Goal: Task Accomplishment & Management: Manage account settings

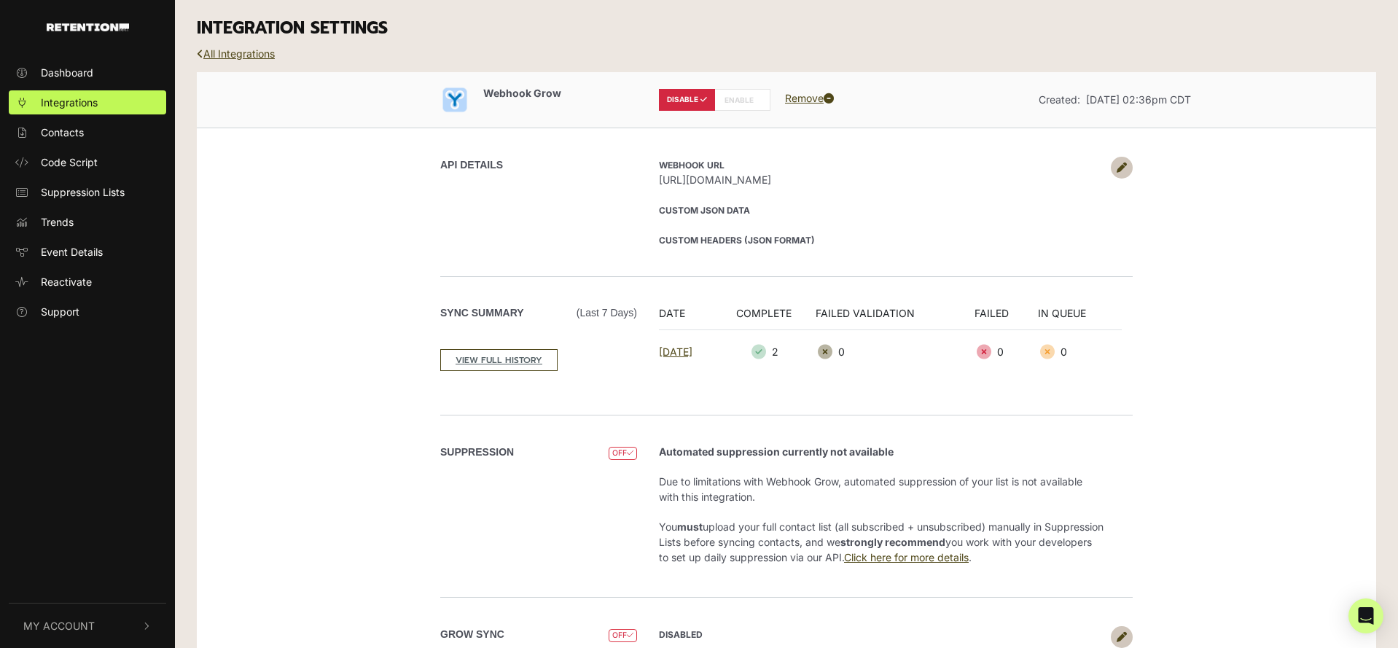
scroll to position [61, 0]
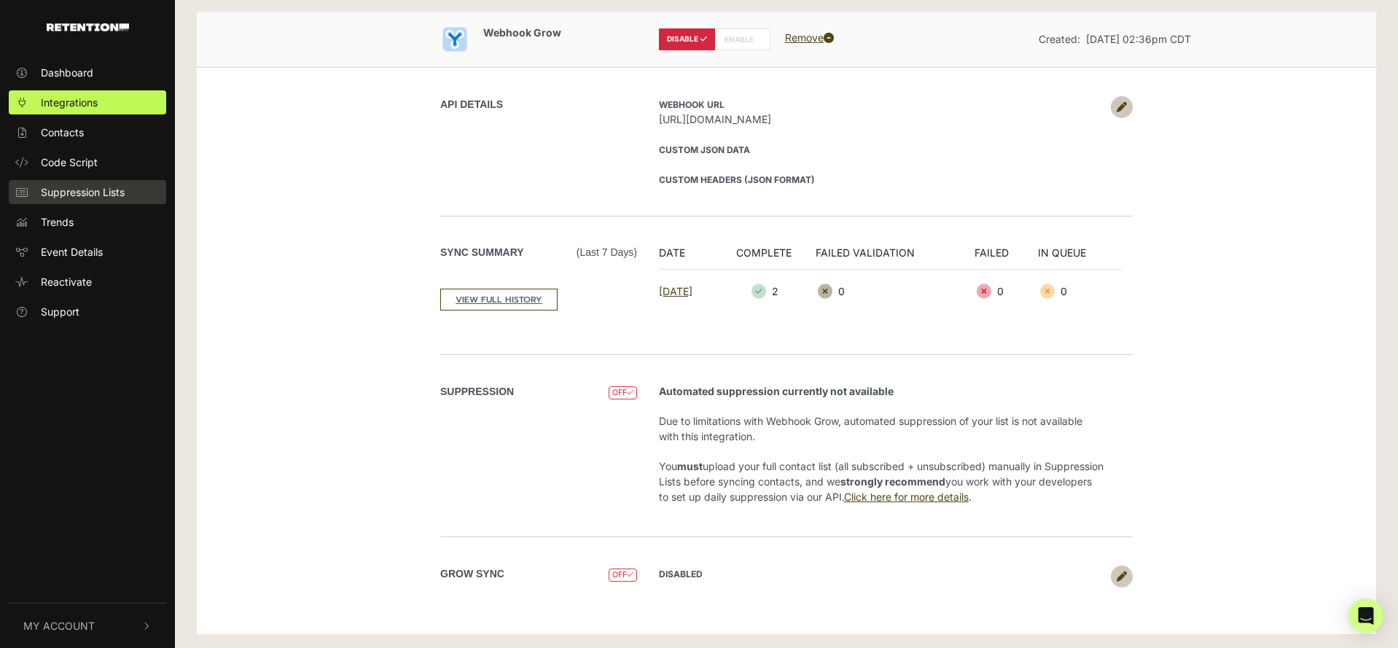
click at [77, 182] on link "Suppression Lists" at bounding box center [87, 192] width 157 height 24
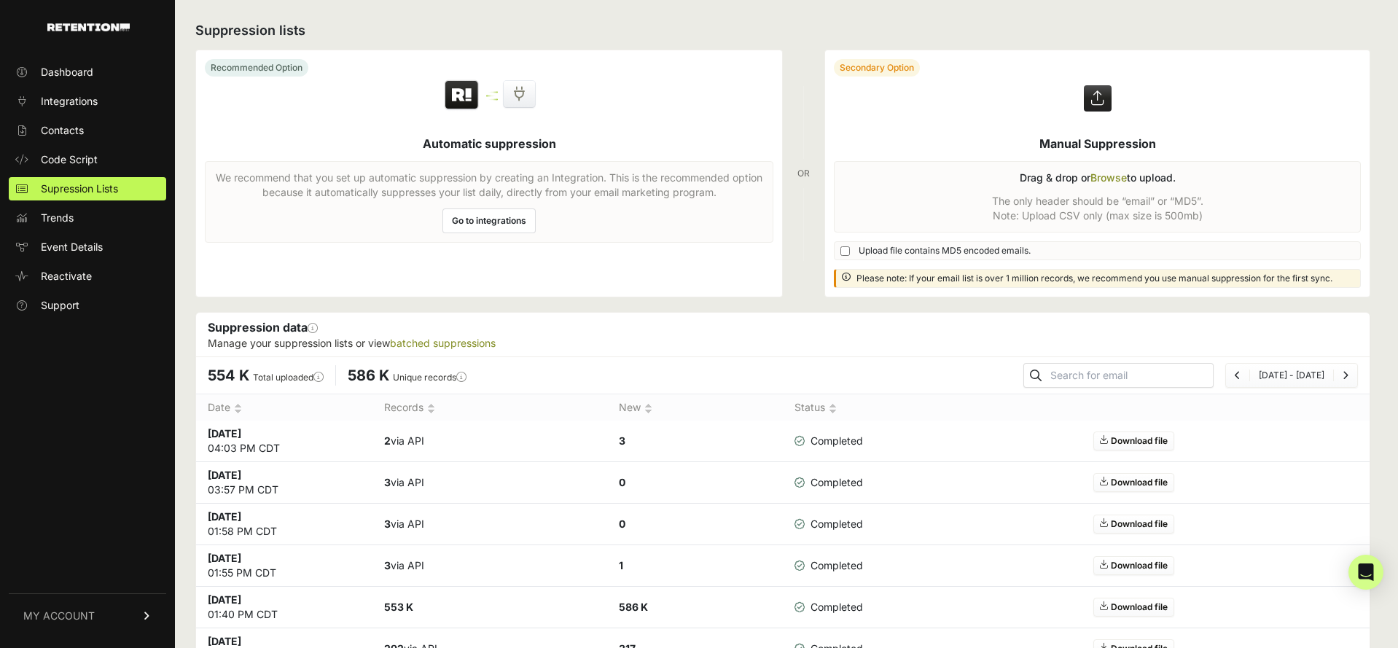
click at [952, 217] on label at bounding box center [1097, 173] width 545 height 246
click at [0, 0] on input "file" at bounding box center [0, 0] width 0 height 0
click at [78, 98] on span "Integrations" at bounding box center [69, 101] width 57 height 15
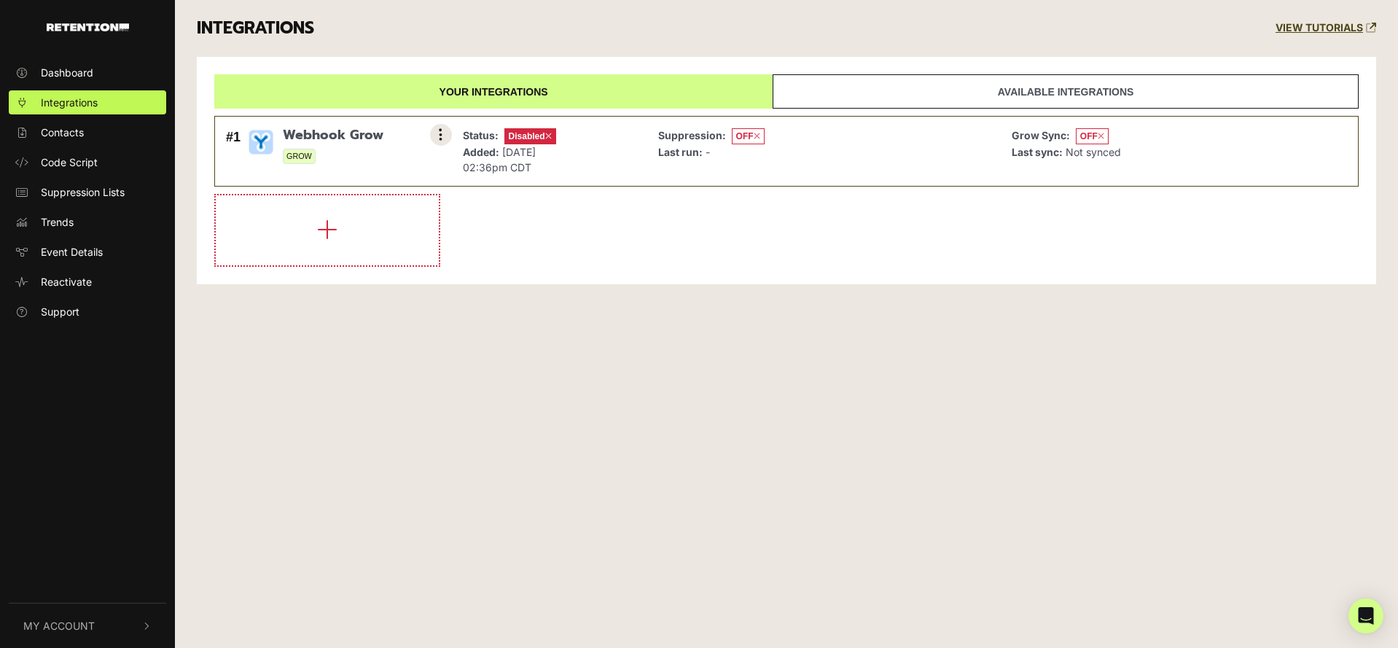
click at [440, 133] on icon at bounding box center [441, 135] width 4 height 15
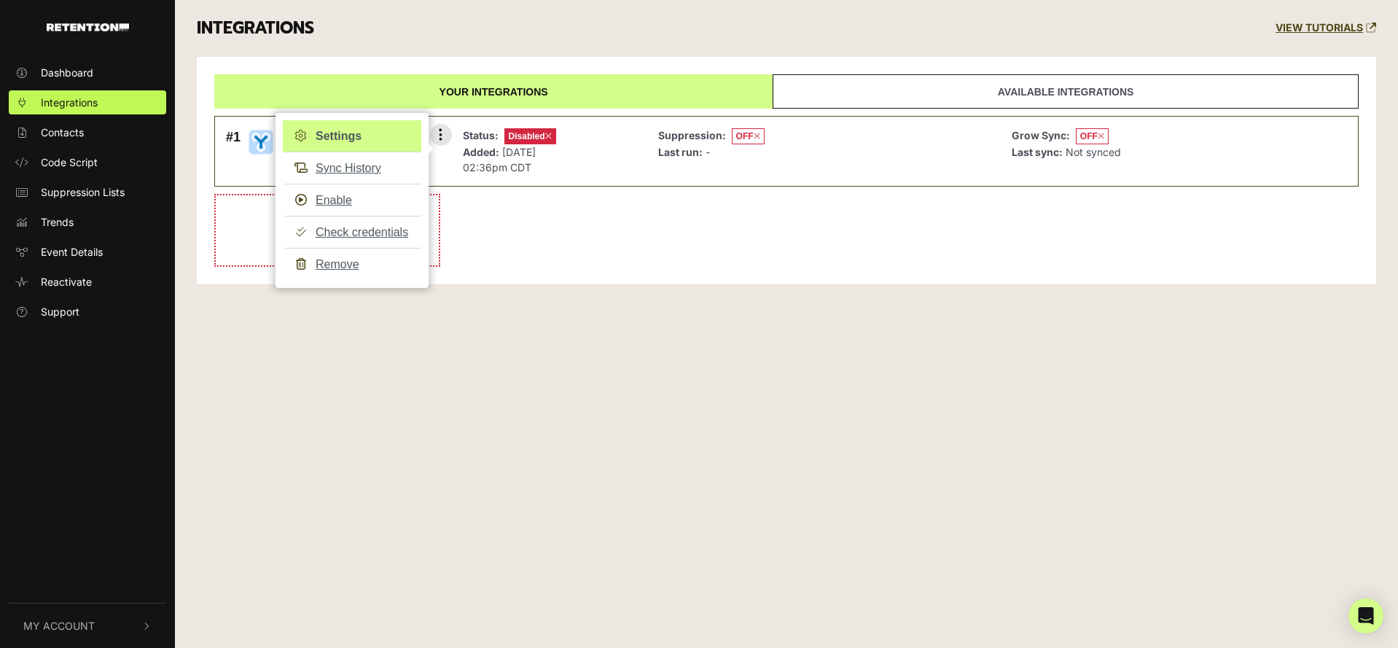
click at [377, 138] on link "Settings" at bounding box center [352, 136] width 139 height 32
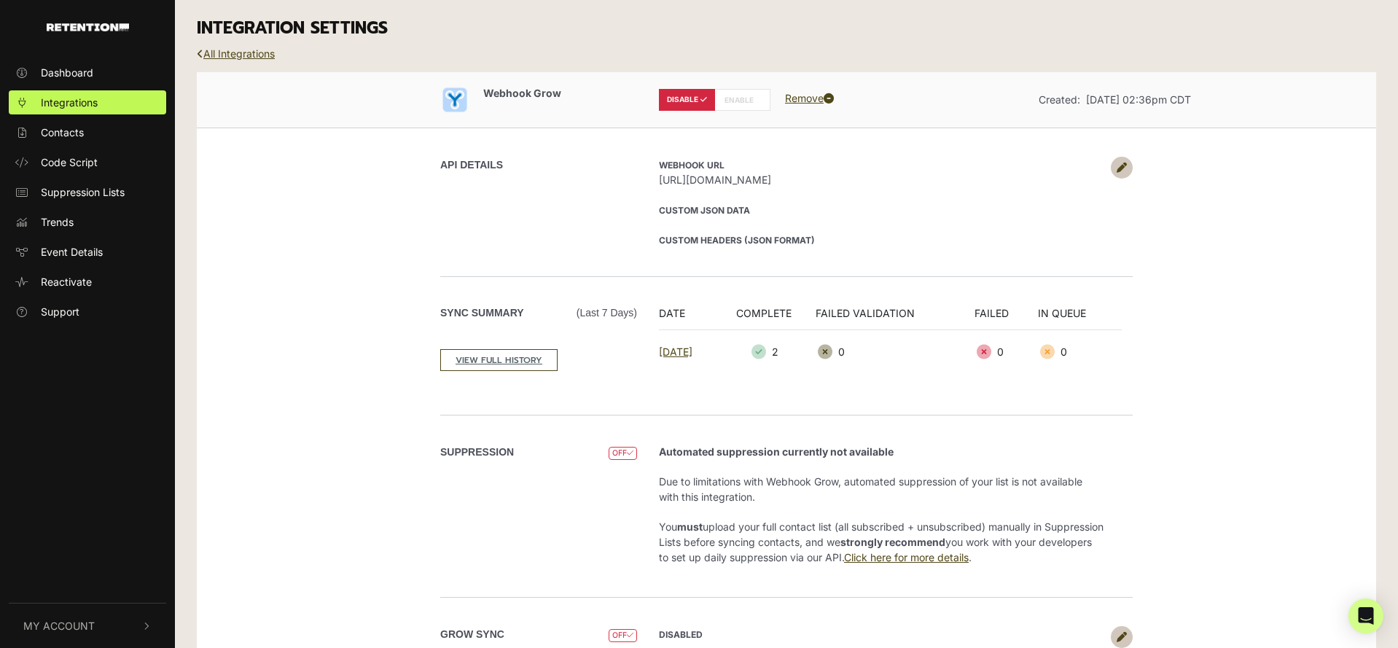
click at [1120, 171] on icon at bounding box center [1122, 168] width 10 height 10
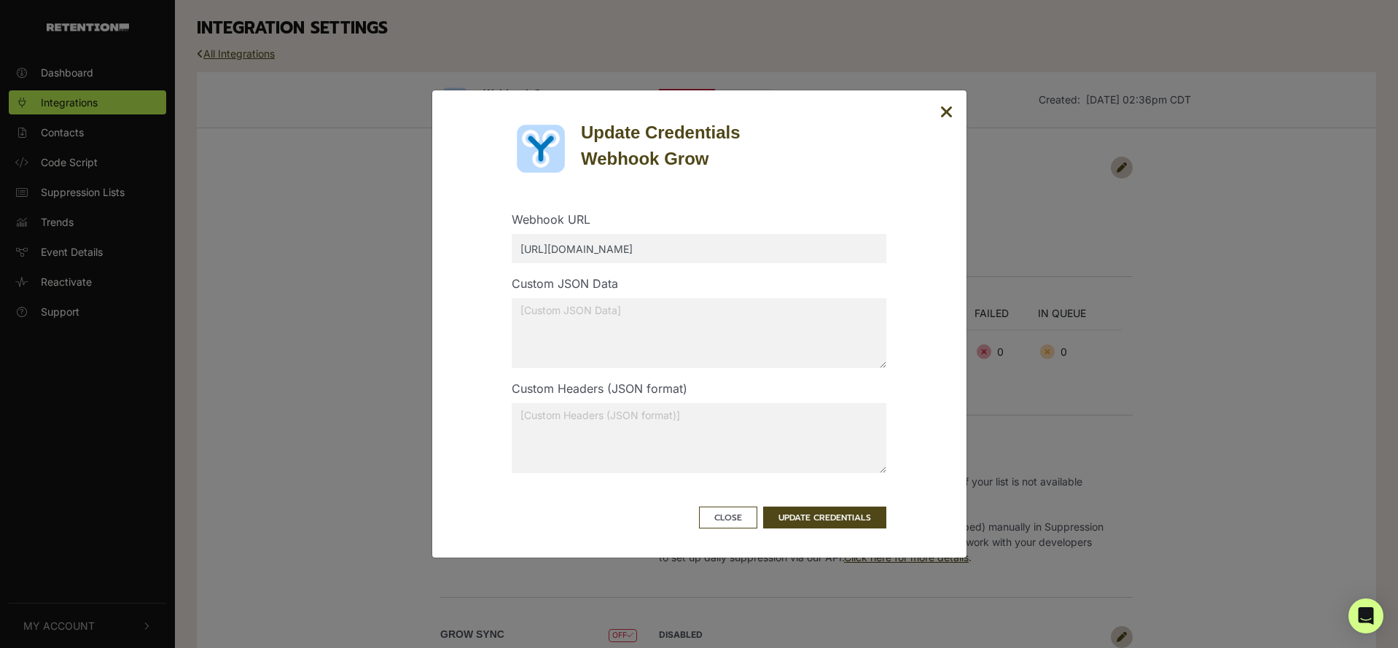
click at [566, 254] on input "[URL][DOMAIN_NAME]" at bounding box center [699, 248] width 375 height 29
type input "https://www.snopes.com/retention_webhook.php"
click at [699, 284] on div "Custom JSON Data" at bounding box center [699, 327] width 397 height 105
click at [824, 526] on button "UPDATE CREDENTIALS" at bounding box center [824, 518] width 123 height 22
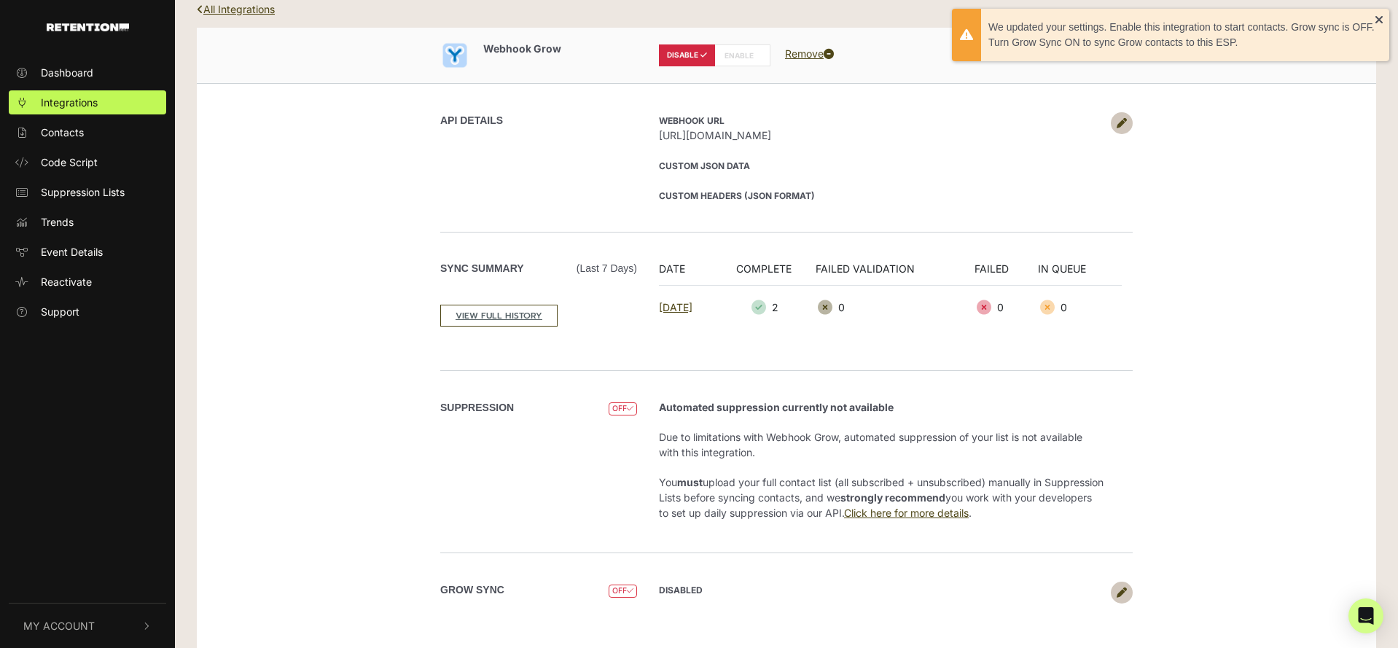
scroll to position [61, 0]
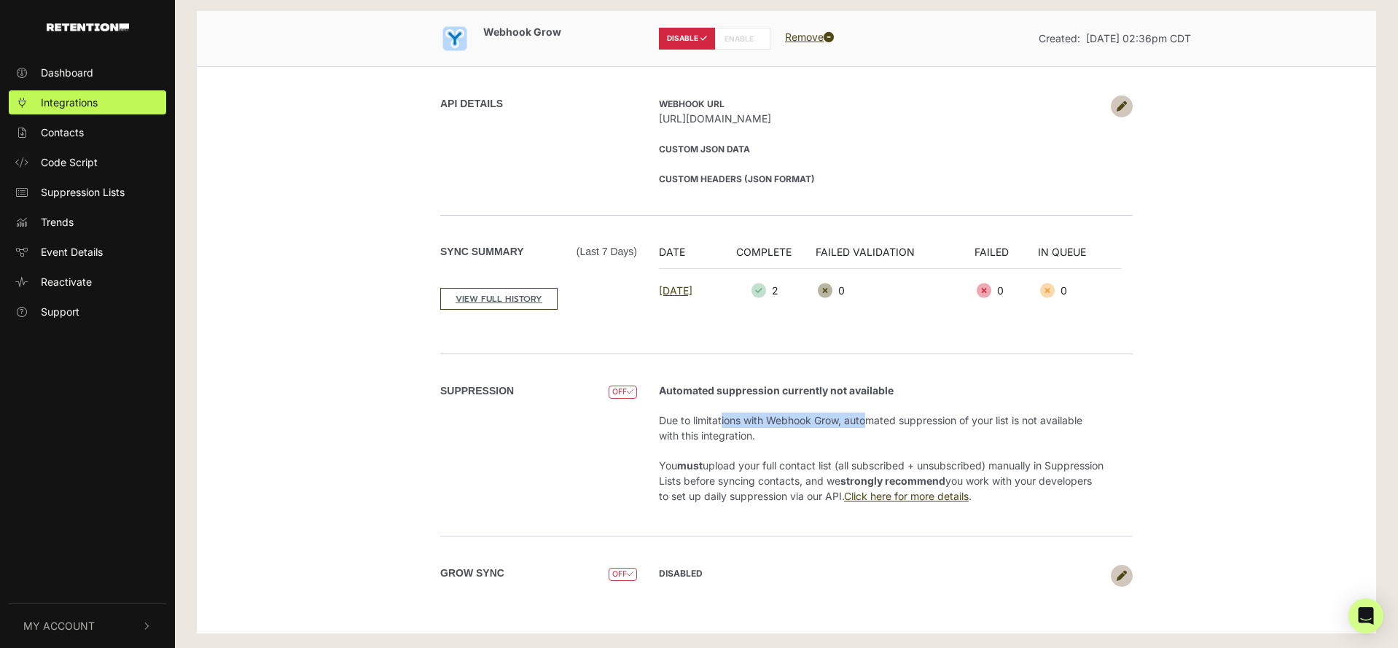
drag, startPoint x: 678, startPoint y: 419, endPoint x: 811, endPoint y: 419, distance: 133.4
click at [811, 420] on p "Due to limitations with Webhook Grow, automated suppression of your list is not…" at bounding box center [881, 428] width 445 height 31
drag, startPoint x: 677, startPoint y: 467, endPoint x: 892, endPoint y: 466, distance: 214.3
click at [892, 466] on p "You must upload your full contact list (all subscribed + unsubscribed) manually…" at bounding box center [881, 481] width 445 height 46
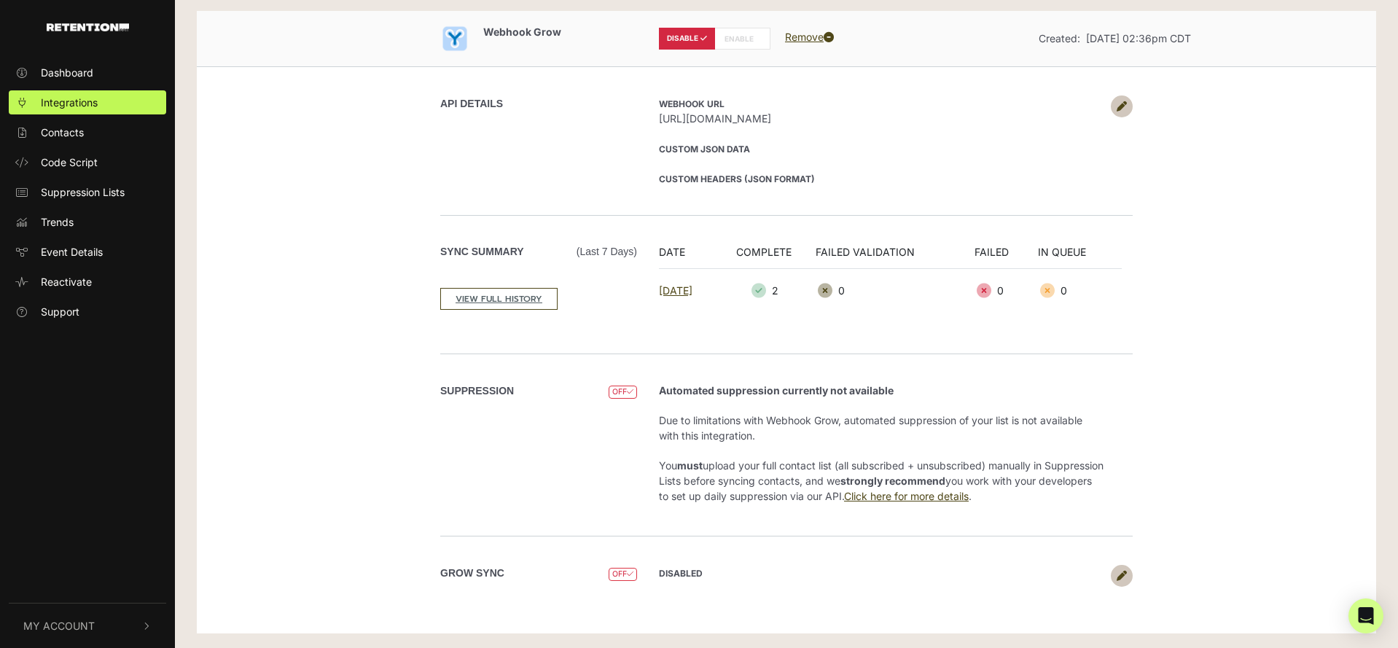
click at [501, 572] on label "Grow Sync" at bounding box center [472, 573] width 64 height 15
click at [474, 571] on label "Grow Sync" at bounding box center [472, 573] width 64 height 15
click at [1117, 575] on icon at bounding box center [1122, 576] width 10 height 10
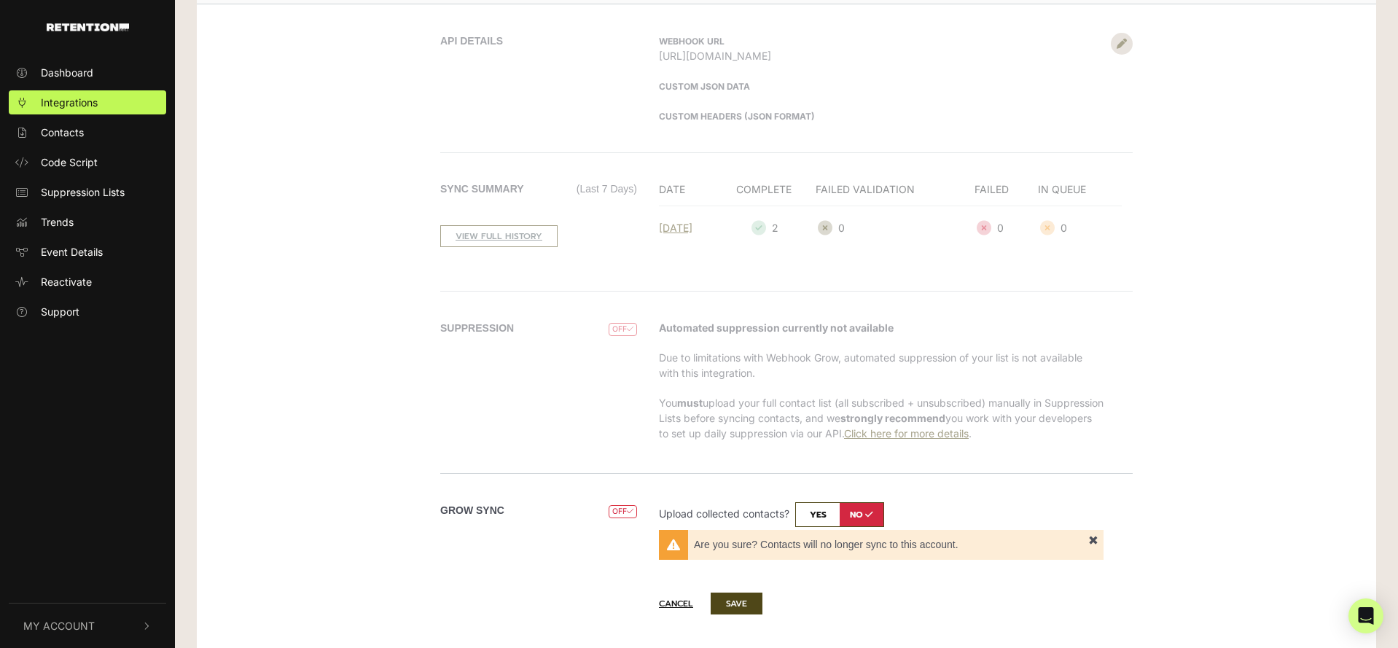
scroll to position [158, 0]
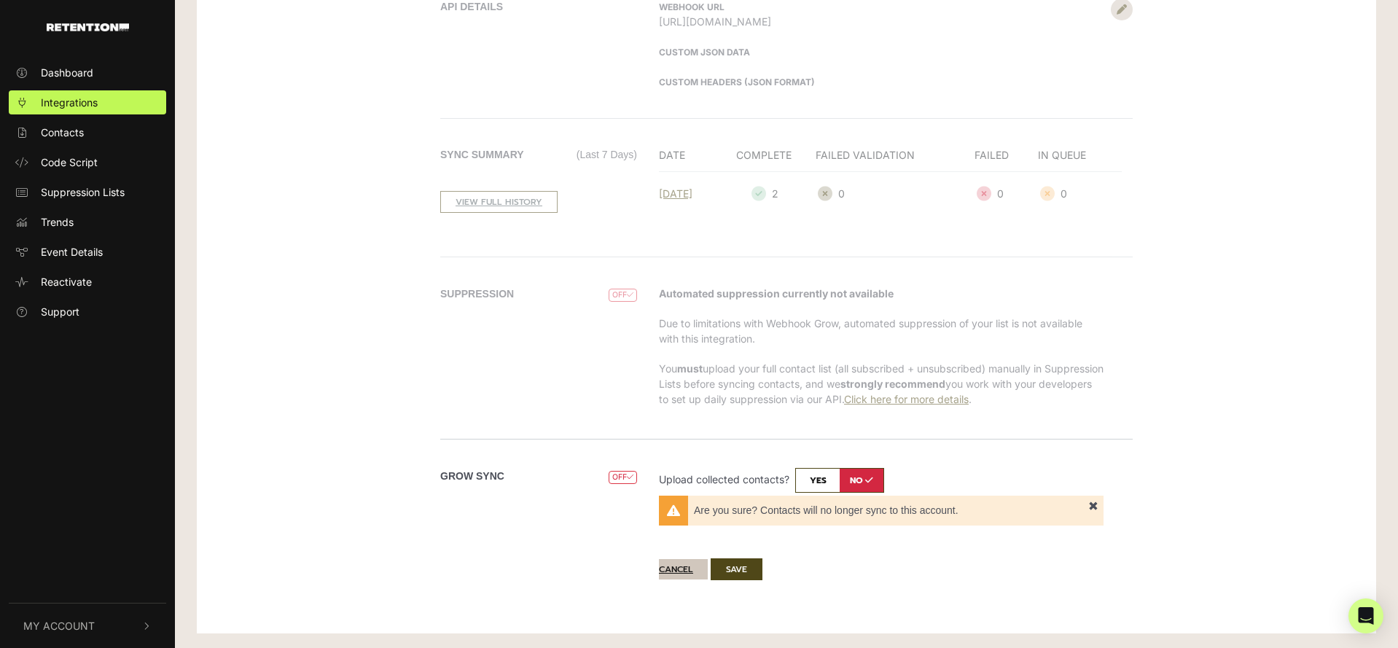
click at [685, 568] on button "Cancel" at bounding box center [683, 569] width 49 height 20
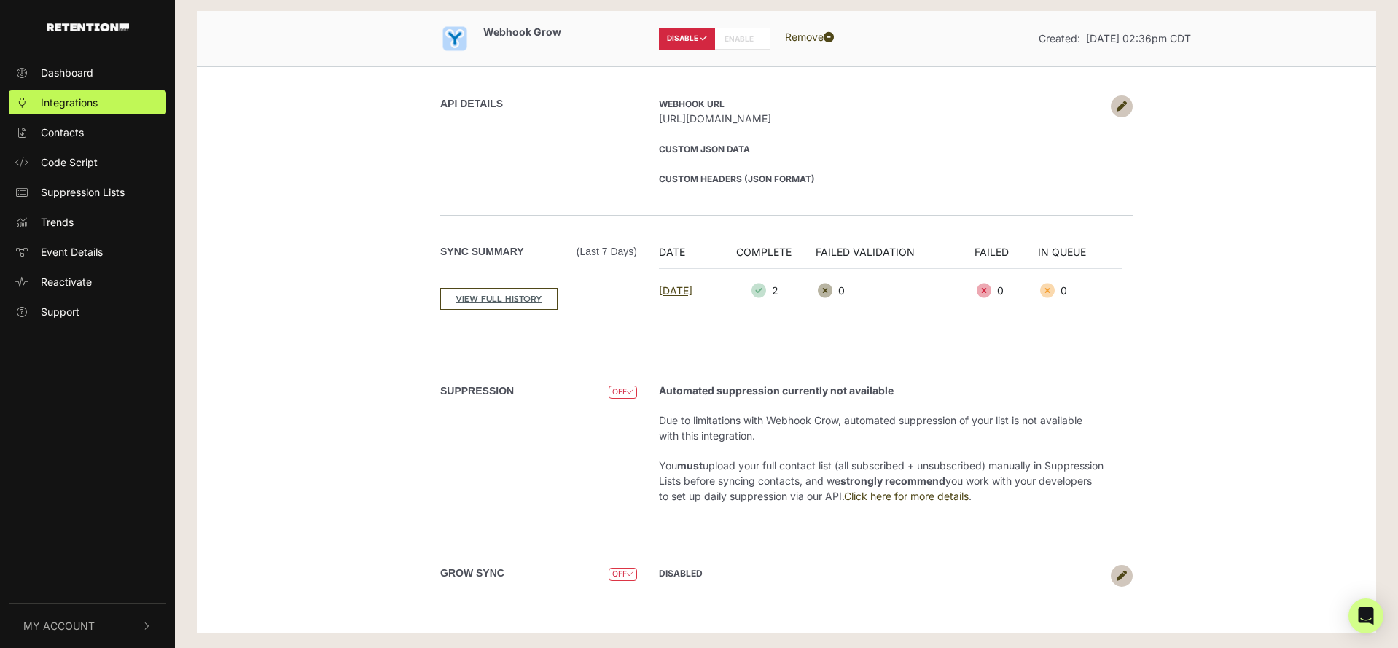
scroll to position [0, 0]
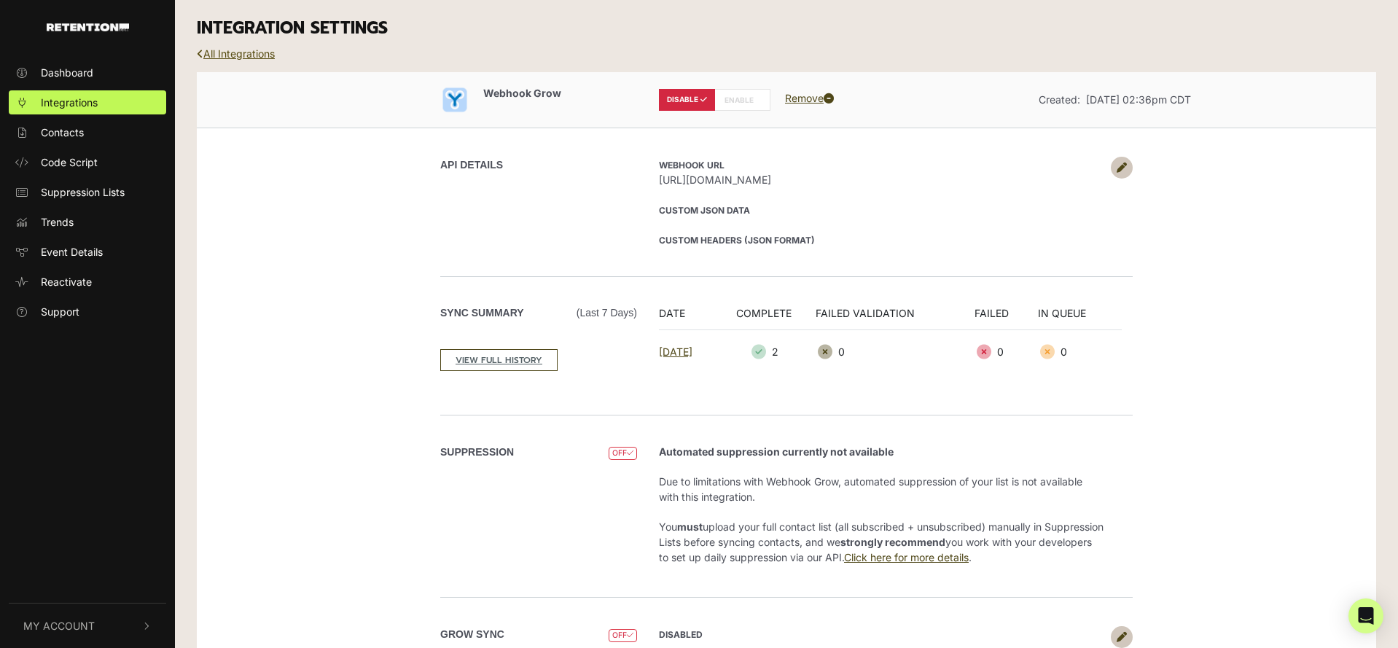
click at [249, 57] on link "All Integrations" at bounding box center [236, 53] width 78 height 12
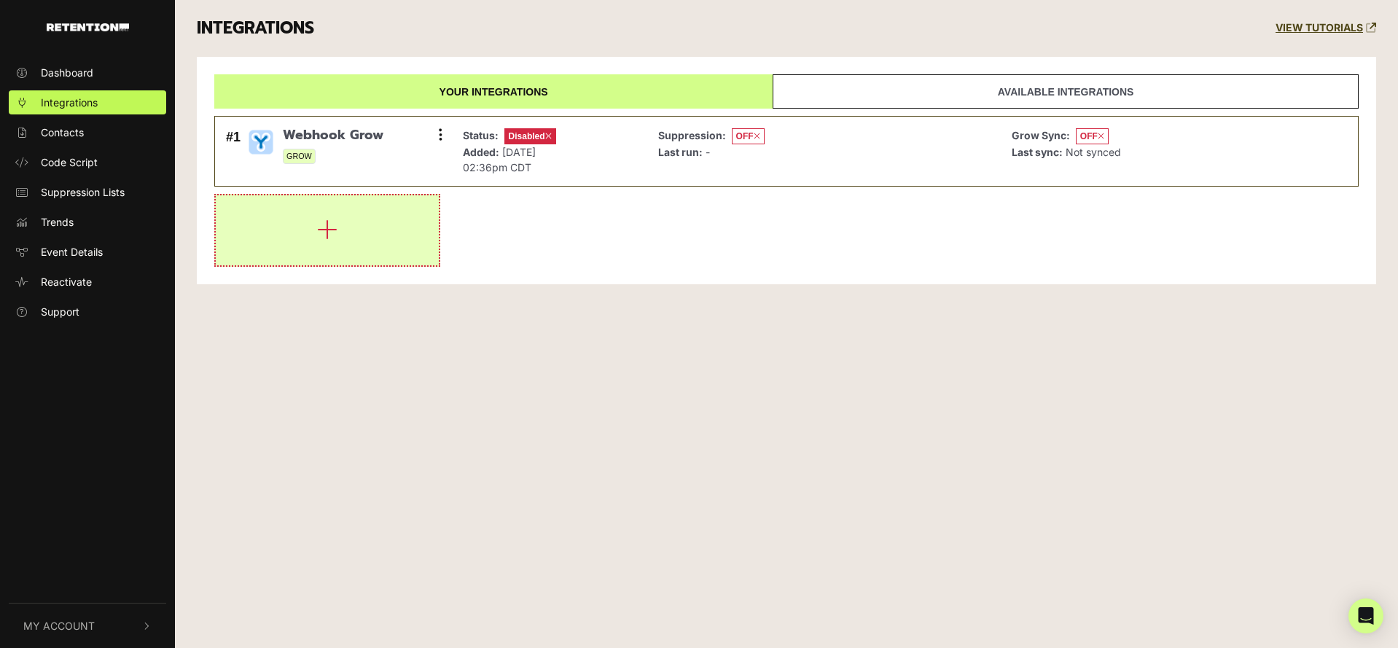
click at [378, 230] on button "button" at bounding box center [327, 230] width 223 height 70
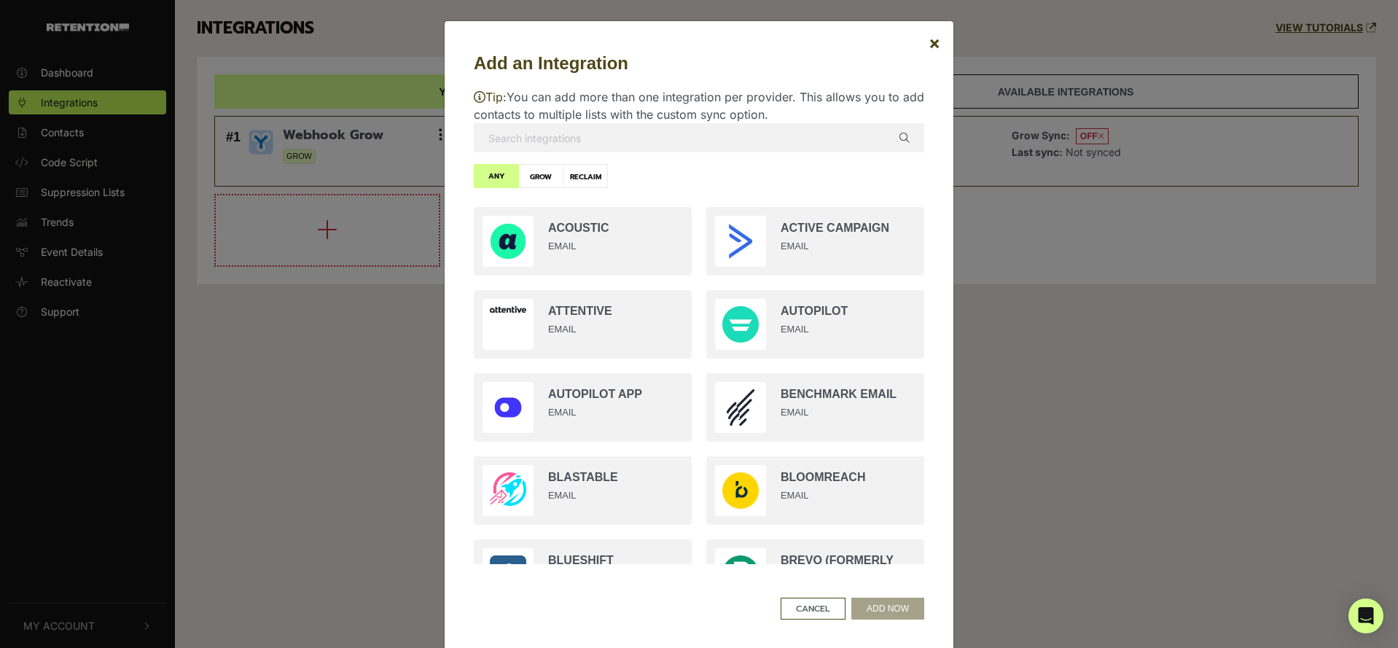
click at [623, 141] on input "text" at bounding box center [699, 137] width 451 height 29
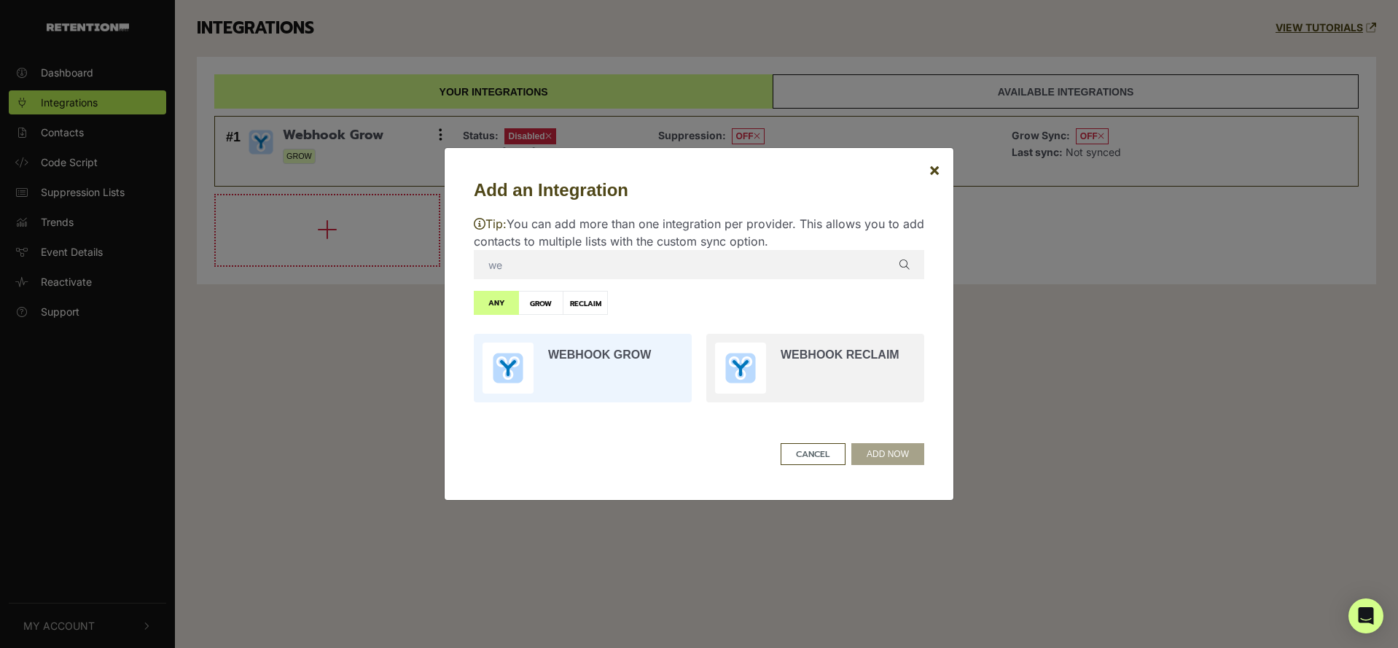
type input "we"
click at [628, 349] on input "radio" at bounding box center [583, 368] width 233 height 83
radio input "true"
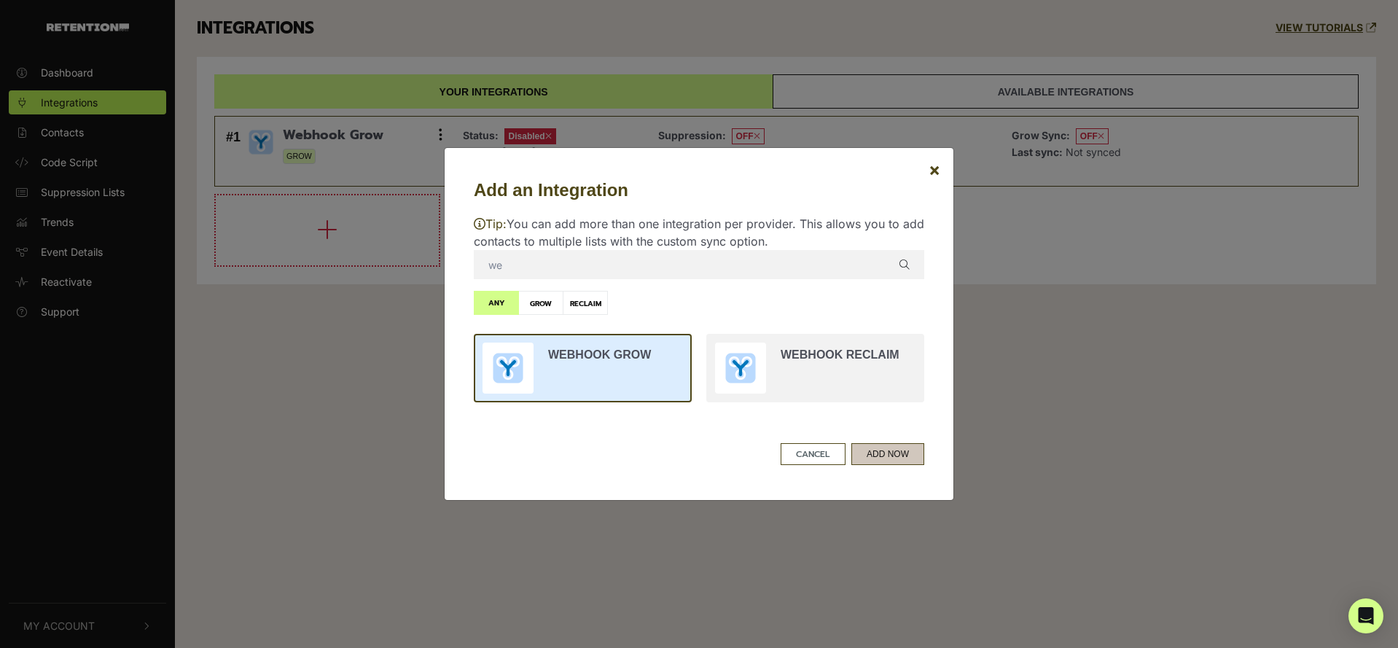
click at [889, 453] on button "ADD NOW" at bounding box center [887, 454] width 73 height 22
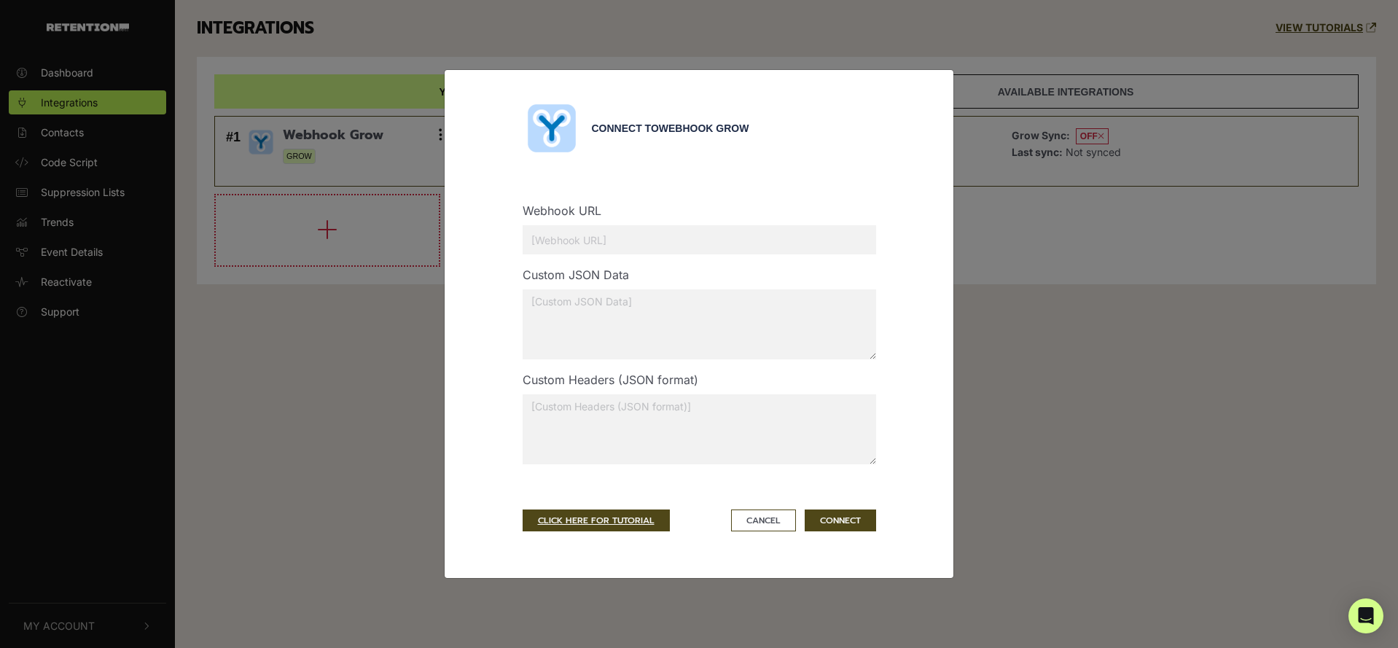
click at [679, 243] on input "text" at bounding box center [700, 239] width 354 height 29
click at [833, 518] on button "CONNECT" at bounding box center [840, 521] width 71 height 22
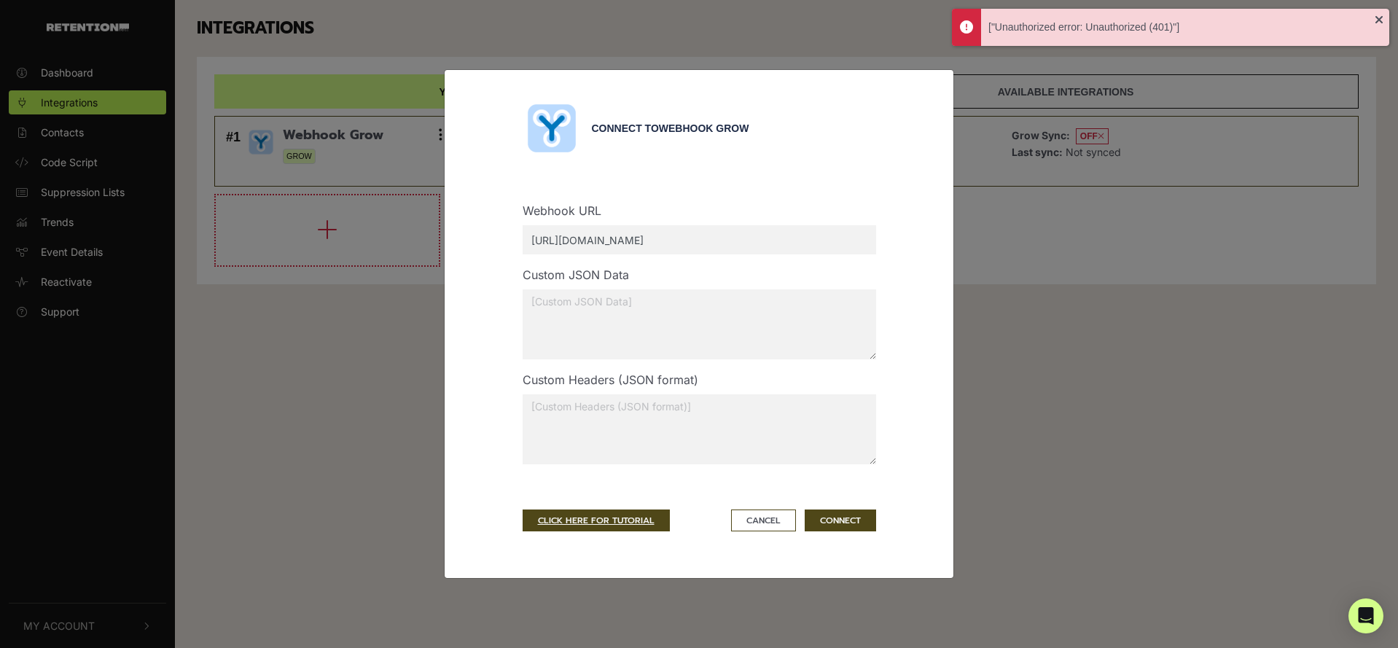
click at [778, 243] on input "https://dev.snopes.com/retention_webhook.php/" at bounding box center [700, 239] width 354 height 29
type input "https://dev.snopes.com/retention_webhook.php"
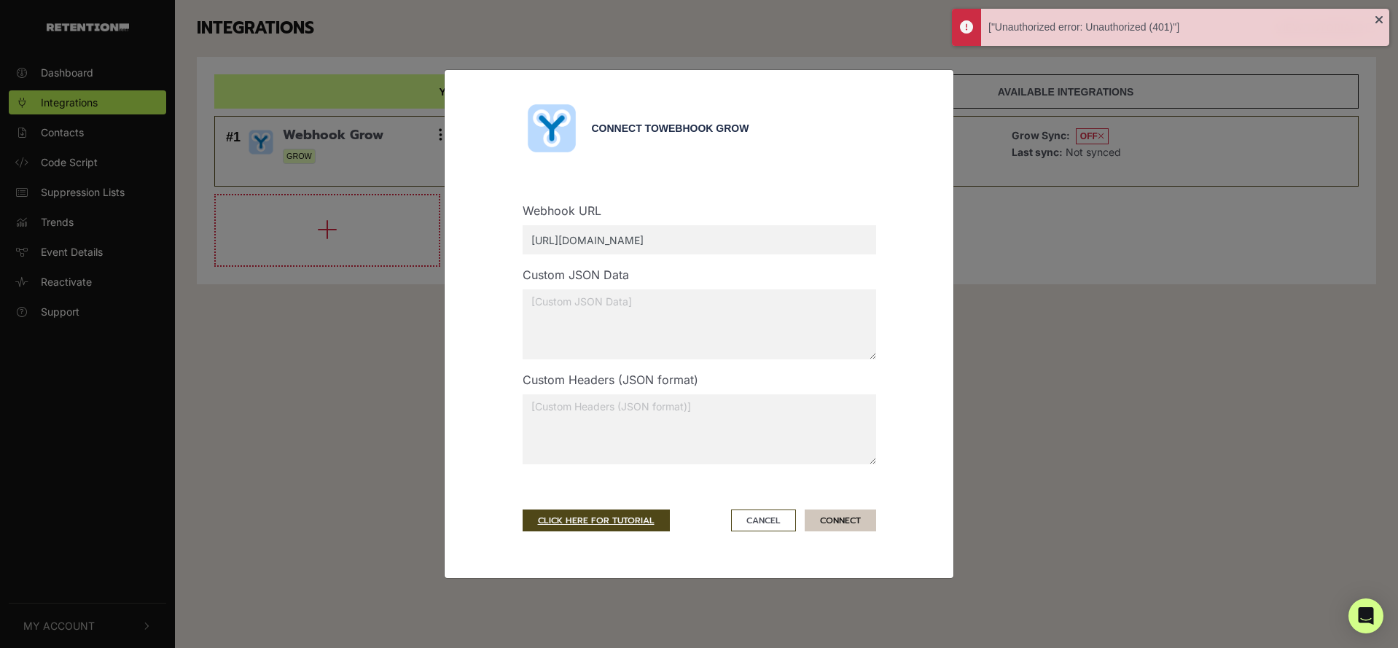
click at [832, 511] on button "CONNECT" at bounding box center [840, 521] width 71 height 22
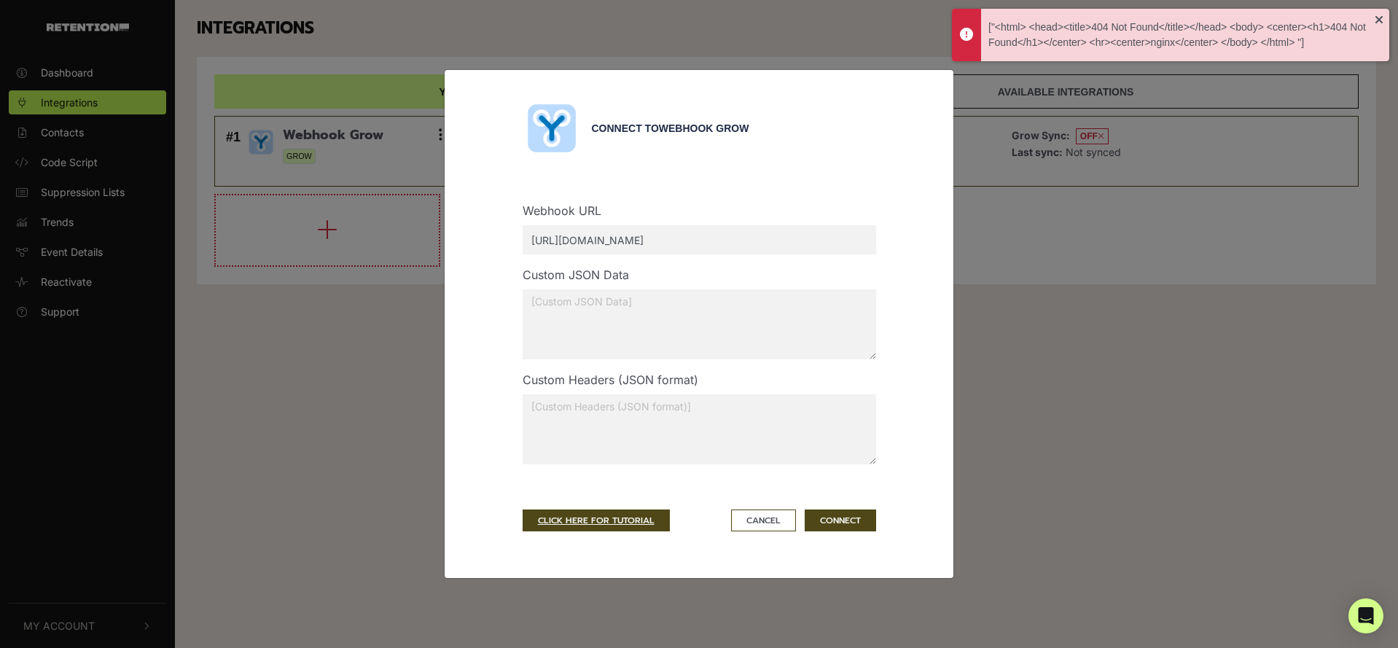
click at [606, 238] on input "https://dev.snopes.com/retention_webhook.php" at bounding box center [700, 239] width 354 height 29
click at [814, 275] on div "Custom JSON Data" at bounding box center [699, 318] width 375 height 105
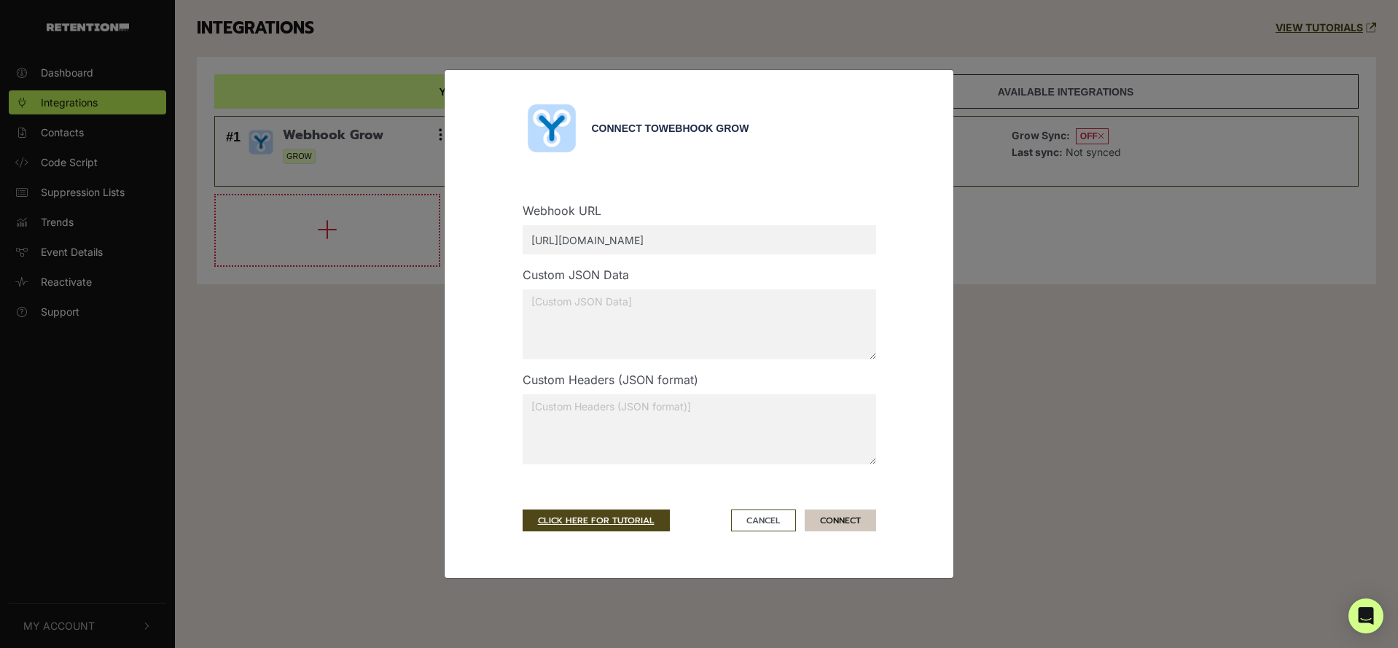
click at [830, 526] on button "CONNECT" at bounding box center [840, 521] width 71 height 22
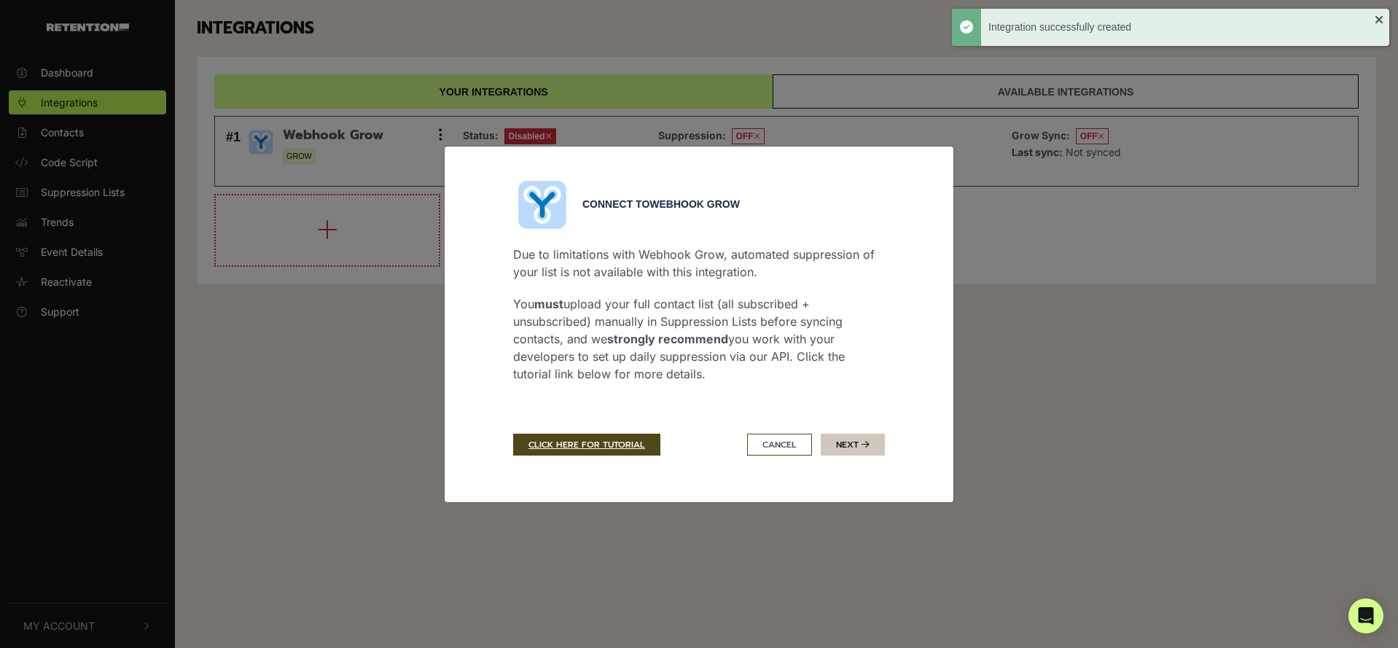
click at [825, 442] on button "Next" at bounding box center [853, 445] width 64 height 22
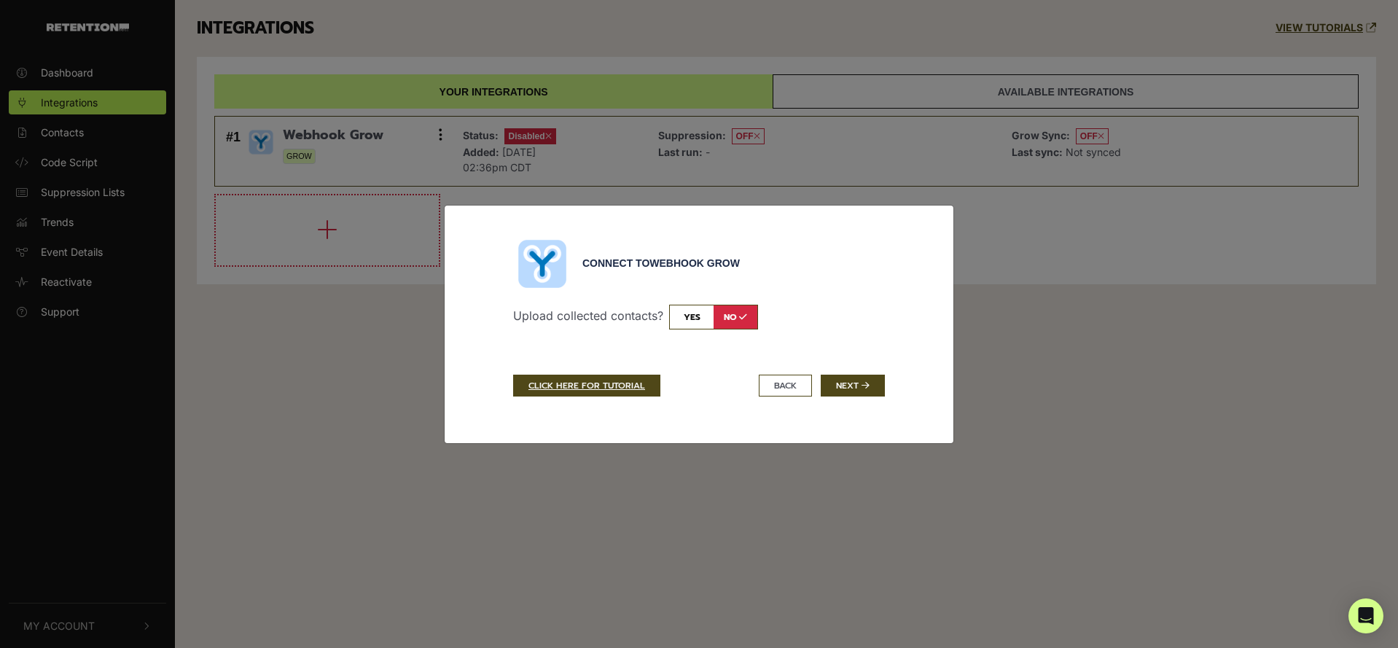
drag, startPoint x: 595, startPoint y: 262, endPoint x: 725, endPoint y: 262, distance: 130.5
click at [725, 262] on div "Connect to Webhook Grow" at bounding box center [733, 263] width 303 height 15
click at [725, 262] on span "Webhook Grow" at bounding box center [695, 263] width 90 height 12
drag, startPoint x: 521, startPoint y: 313, endPoint x: 674, endPoint y: 313, distance: 153.1
click at [674, 313] on p "Upload collected contacts? yes no" at bounding box center [699, 317] width 372 height 25
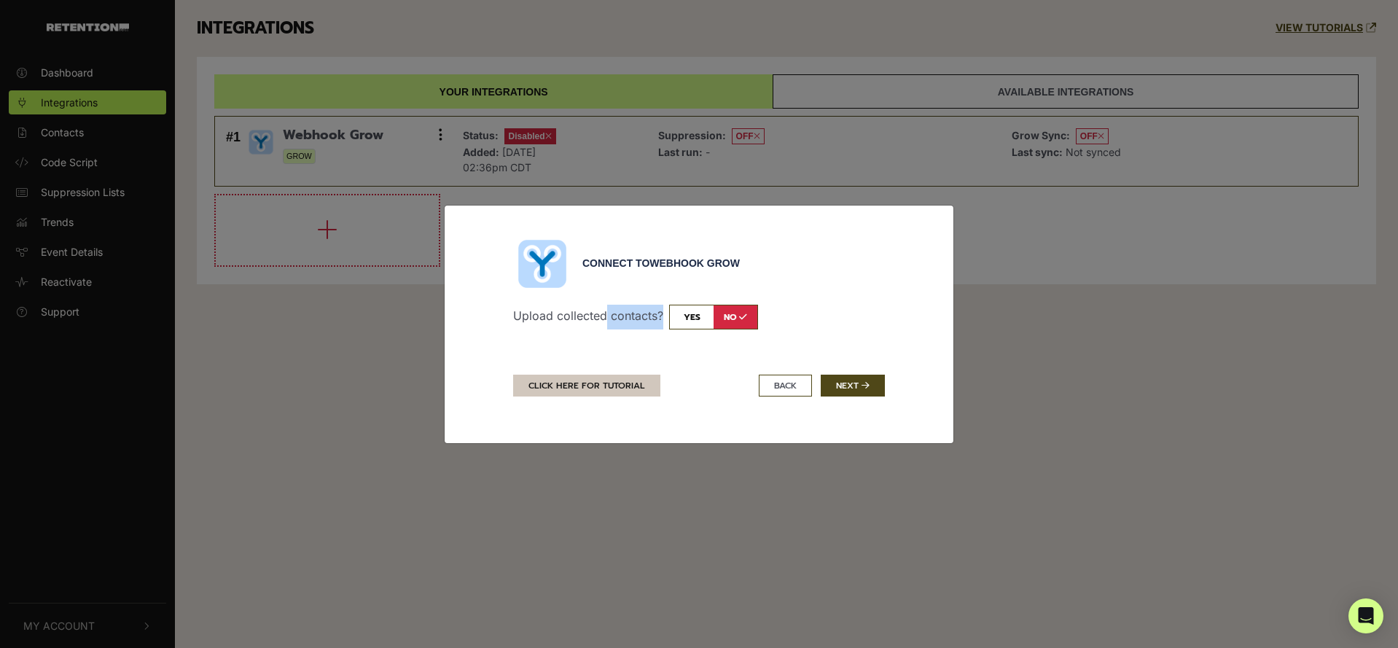
click at [617, 387] on link "CLICK HERE FOR TUTORIAL" at bounding box center [586, 386] width 147 height 22
click at [776, 386] on button "BACK" at bounding box center [785, 386] width 53 height 22
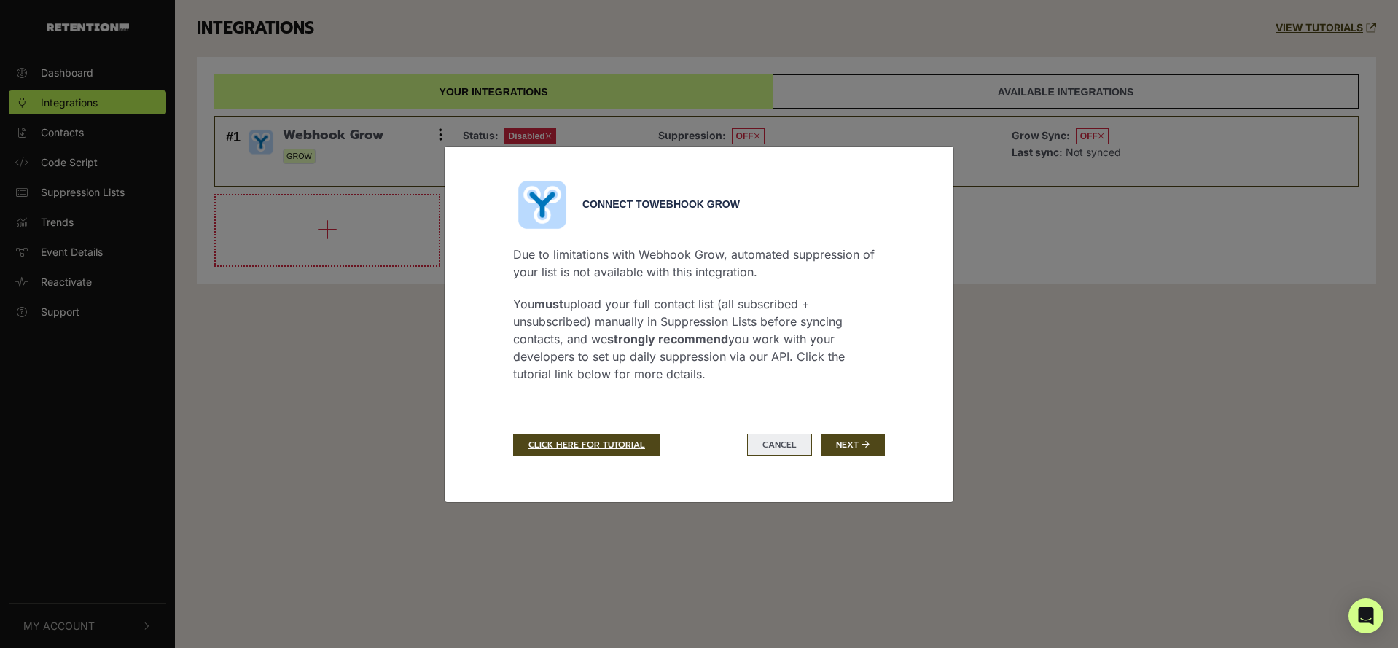
click at [777, 442] on button "Cancel" at bounding box center [779, 445] width 65 height 22
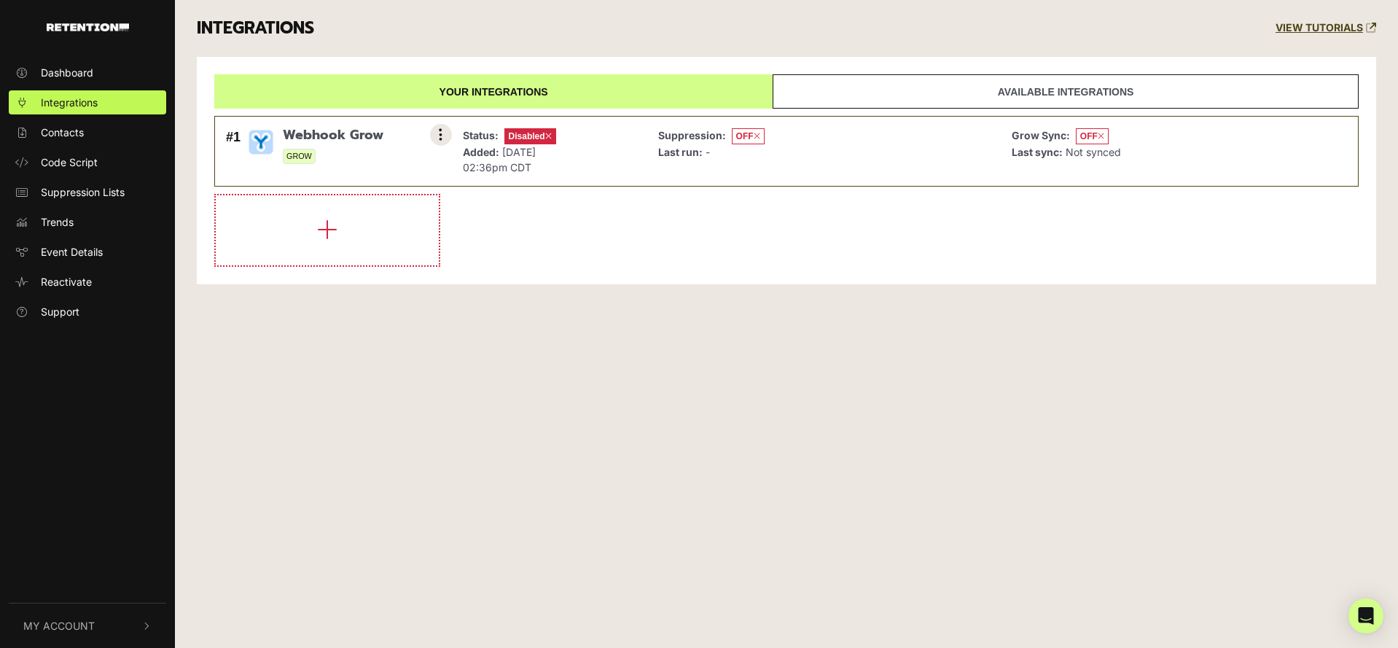
click at [444, 133] on button at bounding box center [441, 135] width 22 height 22
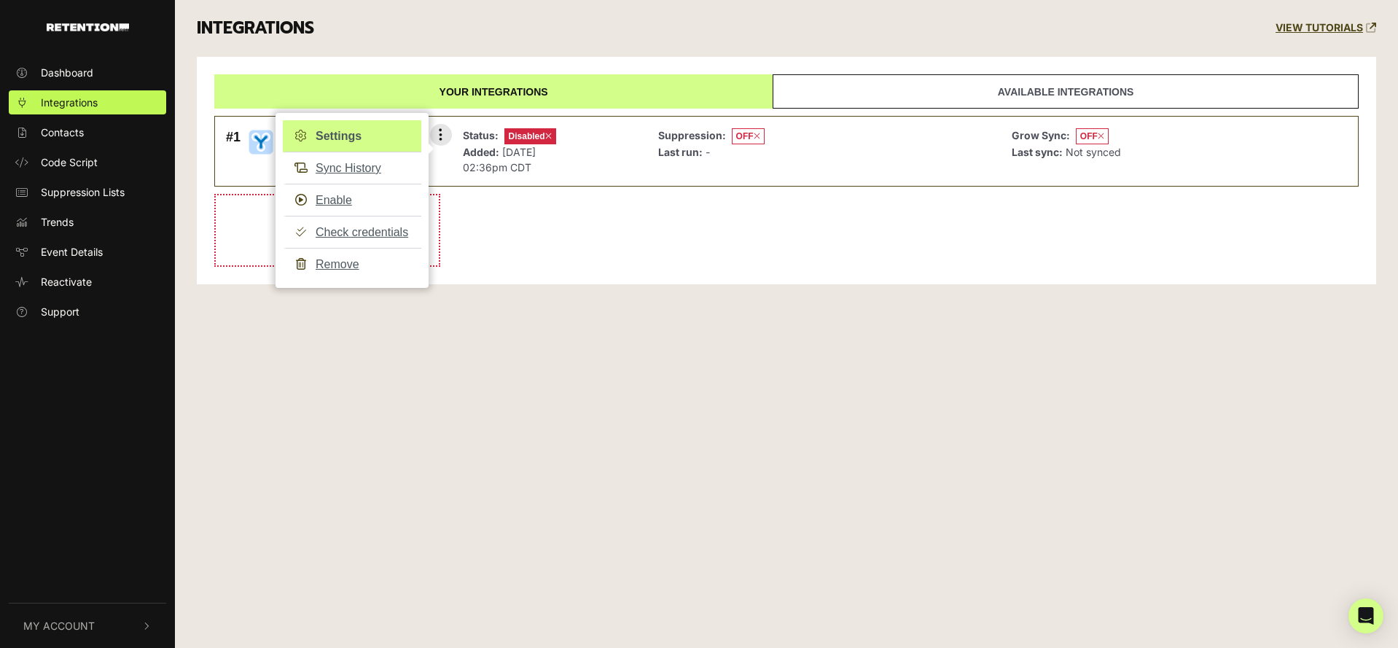
click at [354, 138] on link "Settings" at bounding box center [352, 136] width 139 height 32
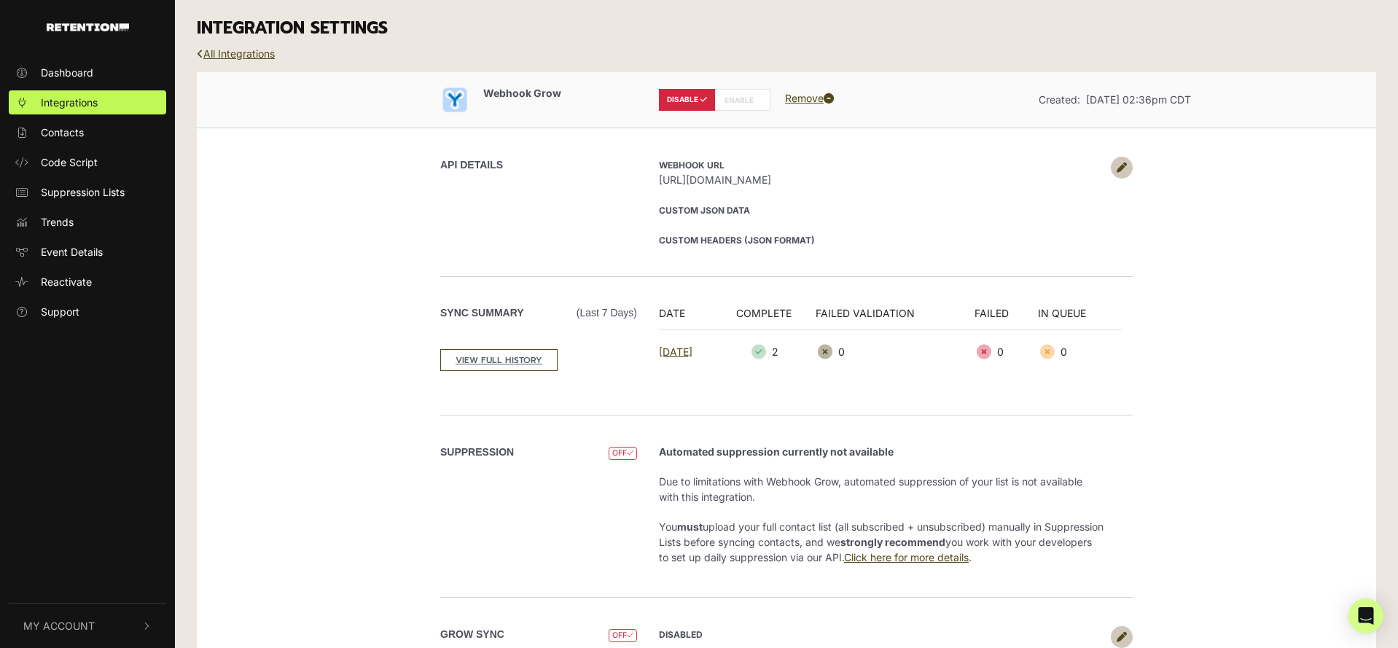
scroll to position [61, 0]
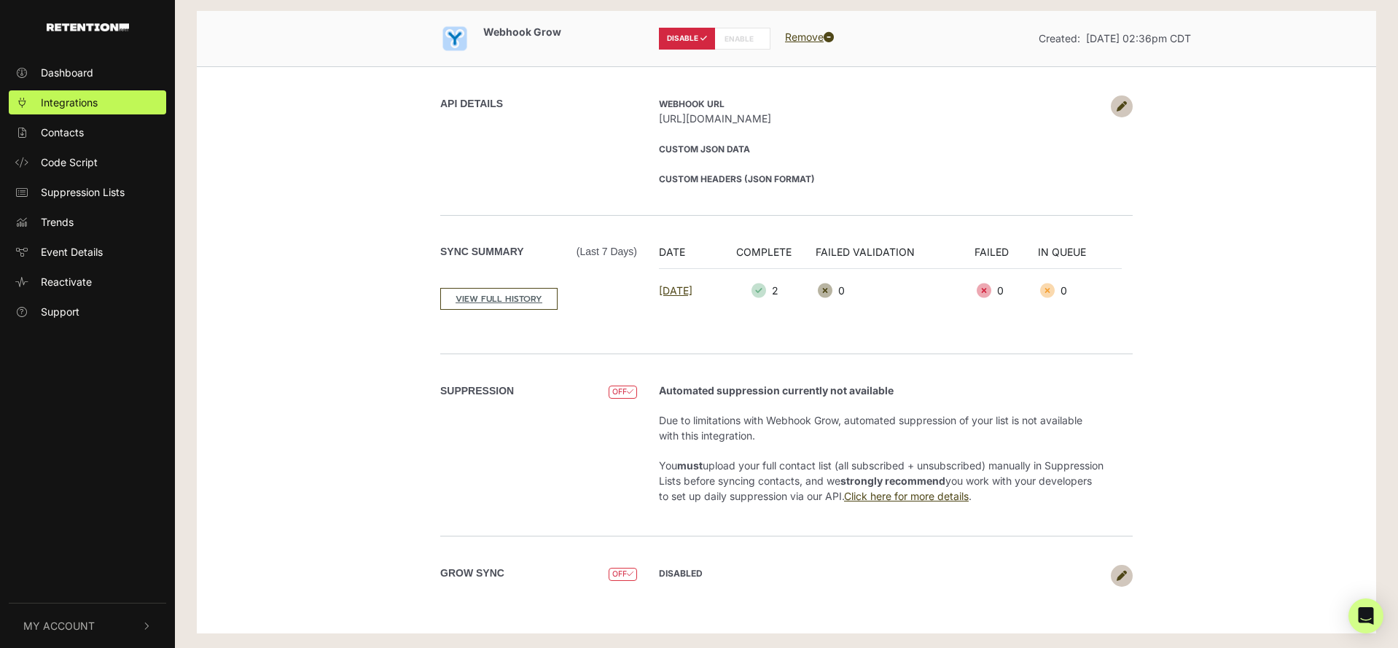
click at [1118, 582] on link at bounding box center [1122, 576] width 22 height 22
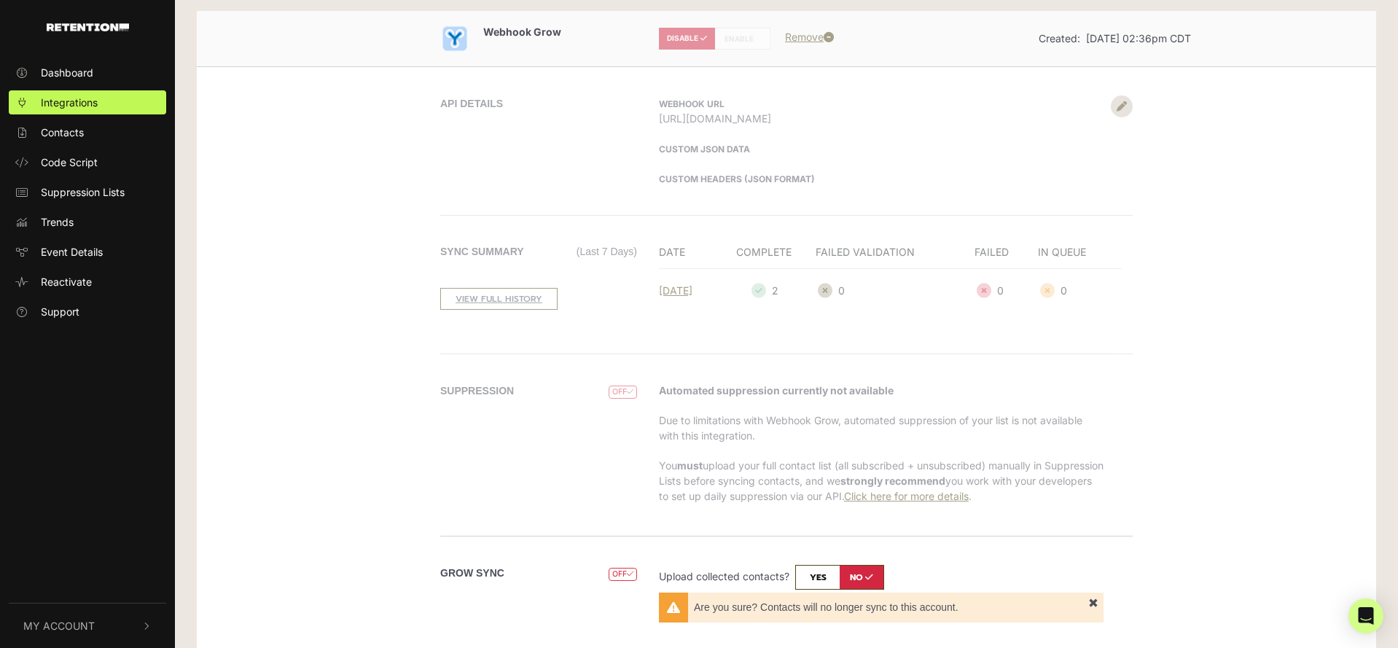
click at [816, 572] on input "checkbox" at bounding box center [839, 577] width 89 height 25
checkbox input "true"
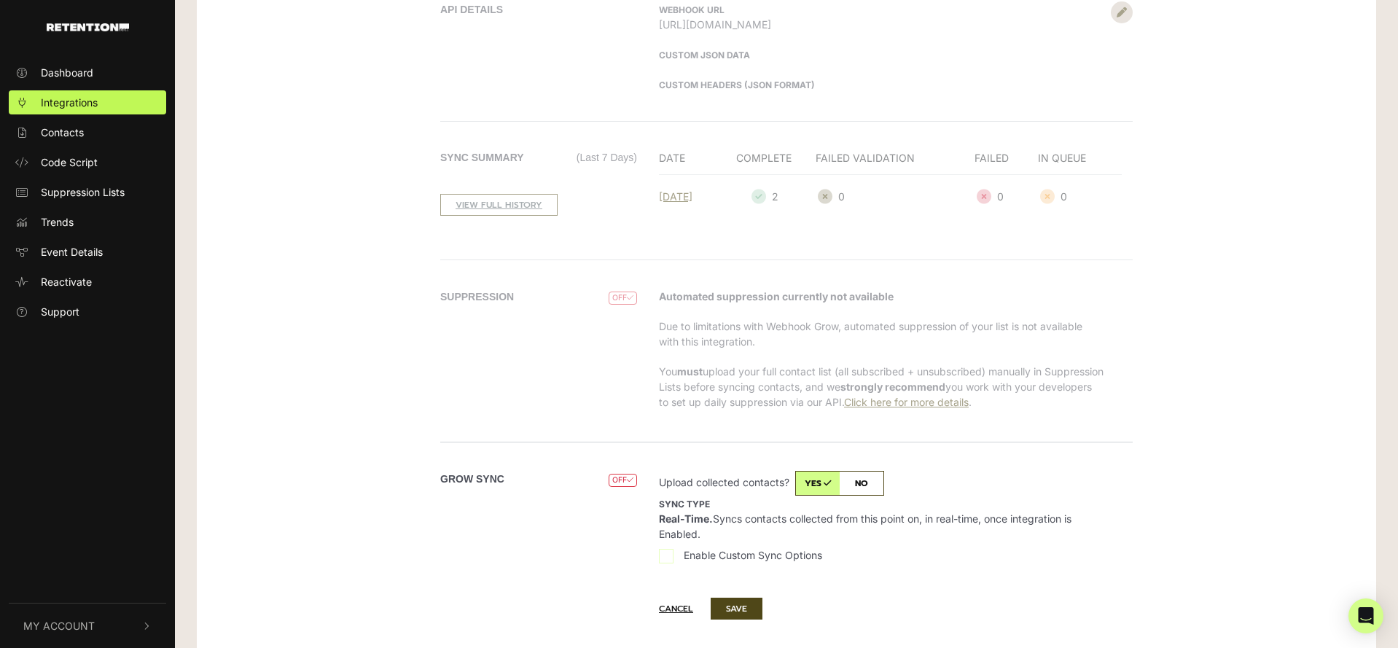
scroll to position [195, 0]
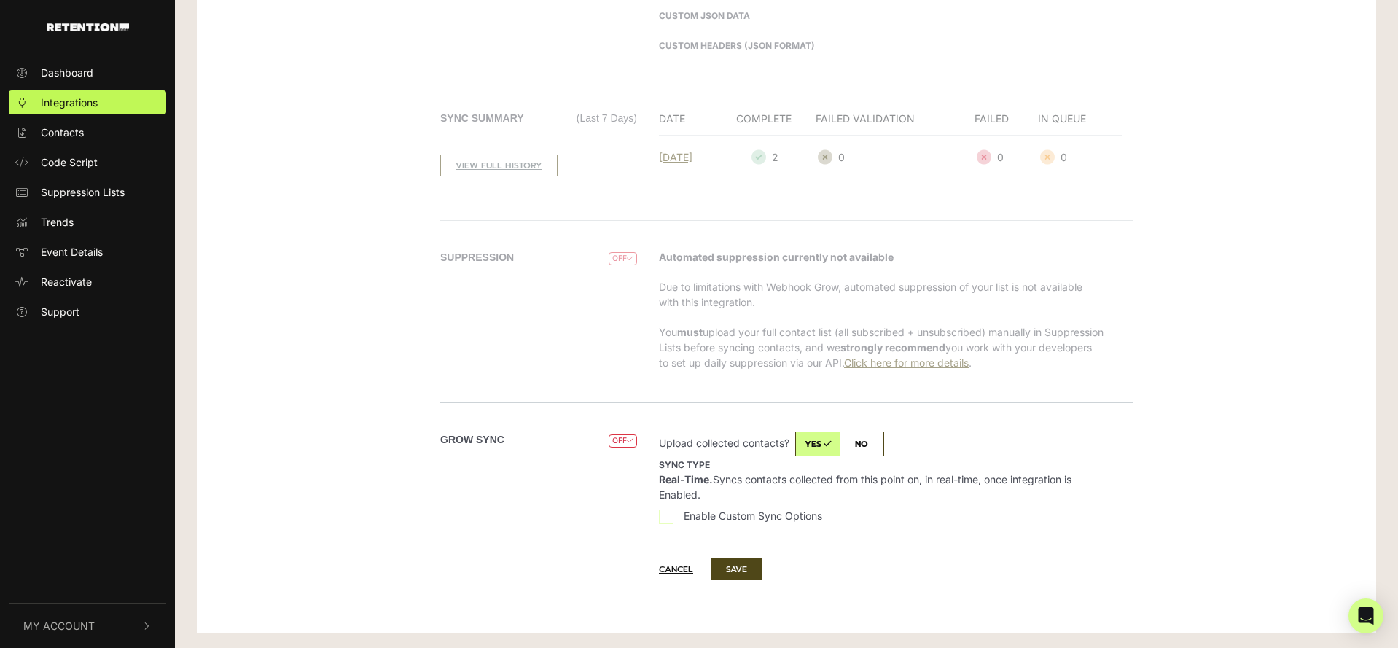
drag, startPoint x: 736, startPoint y: 494, endPoint x: 652, endPoint y: 479, distance: 85.8
click at [651, 479] on div "DISABLED Upload collected contacts? yes no Sync type Real-Time. Syncs contacts …" at bounding box center [890, 485] width 485 height 106
click at [735, 569] on button "SAVE" at bounding box center [737, 569] width 52 height 22
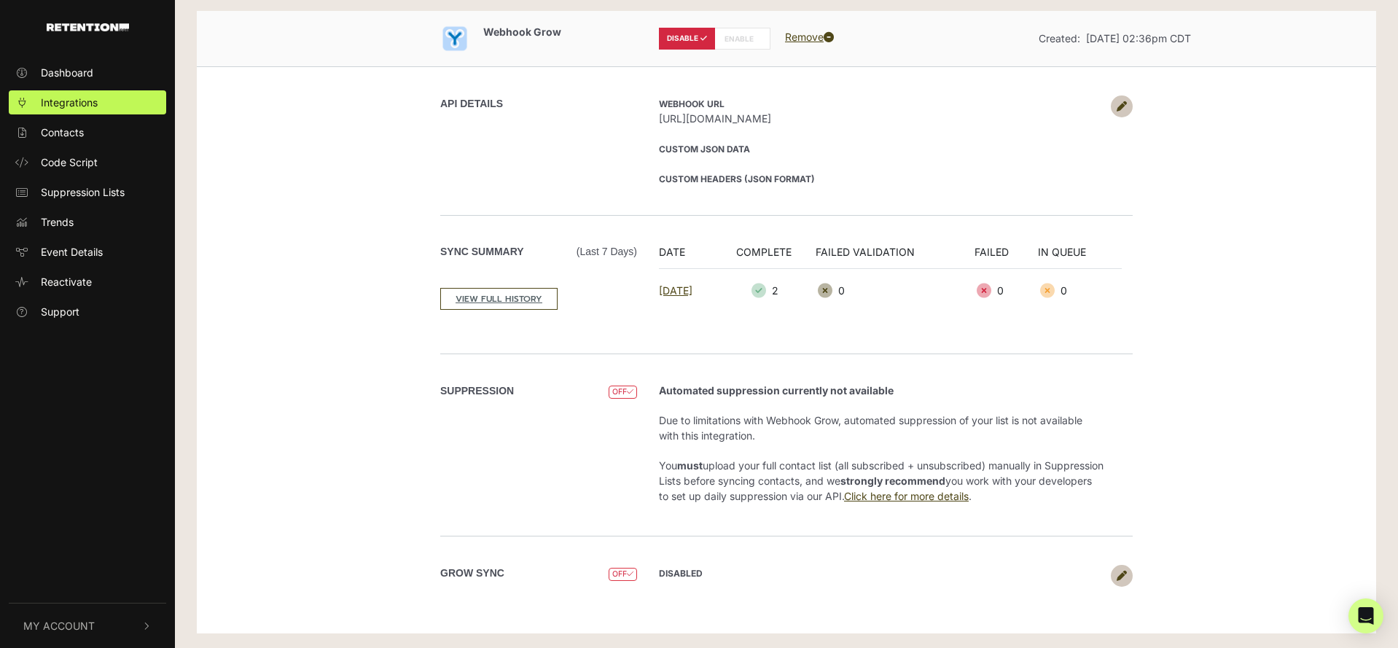
scroll to position [61, 0]
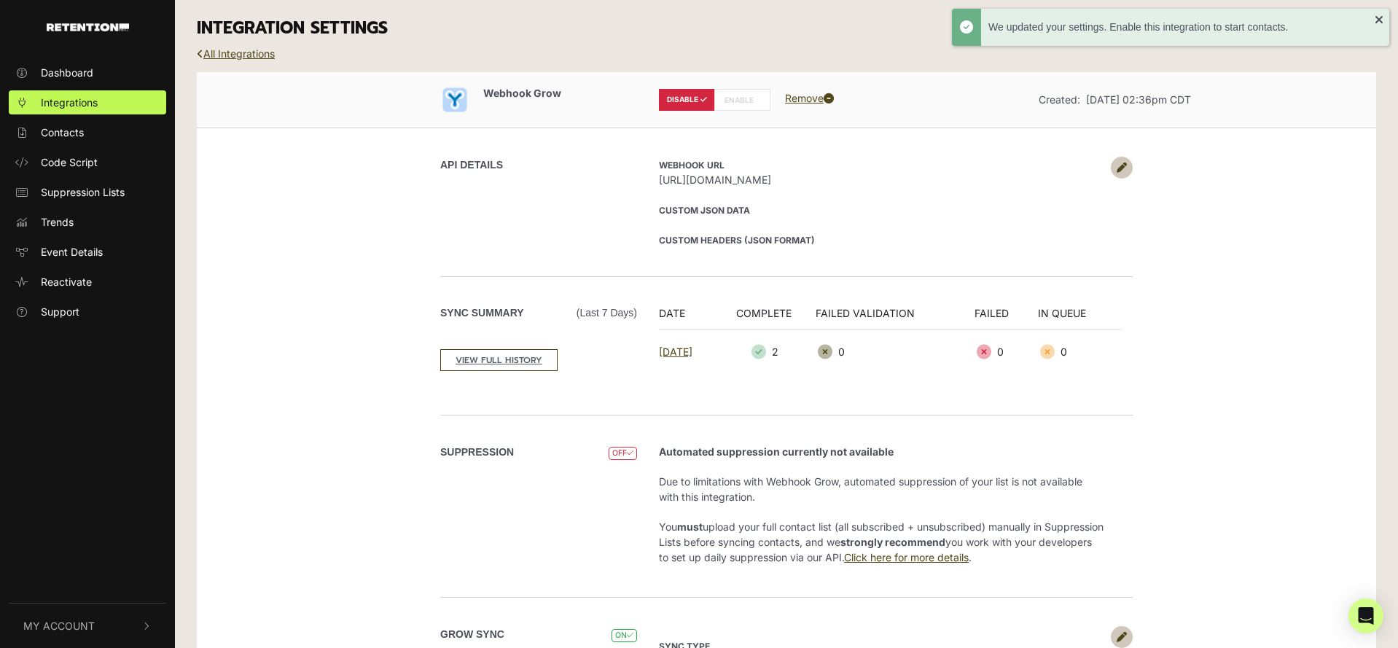
click at [731, 94] on label "ENABLE" at bounding box center [742, 100] width 56 height 22
radio input "false"
radio input "true"
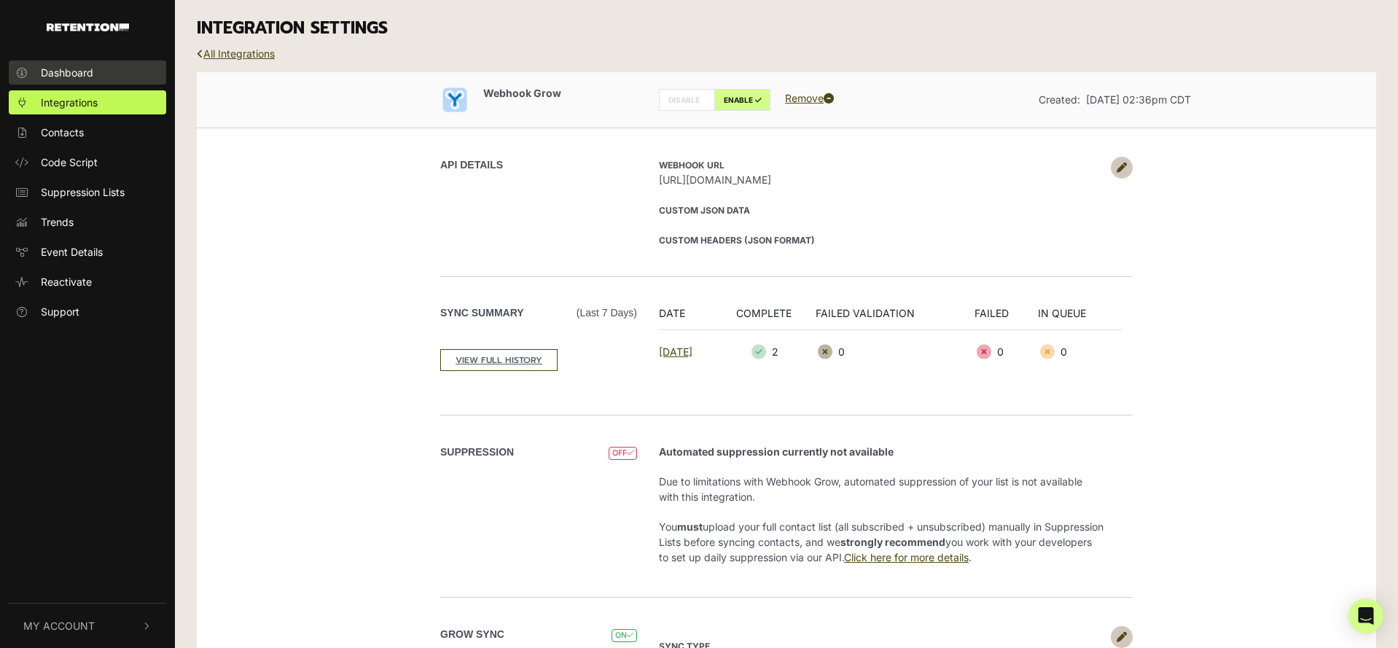
click at [64, 81] on link "Dashboard" at bounding box center [87, 73] width 157 height 24
